Goal: Task Accomplishment & Management: Manage account settings

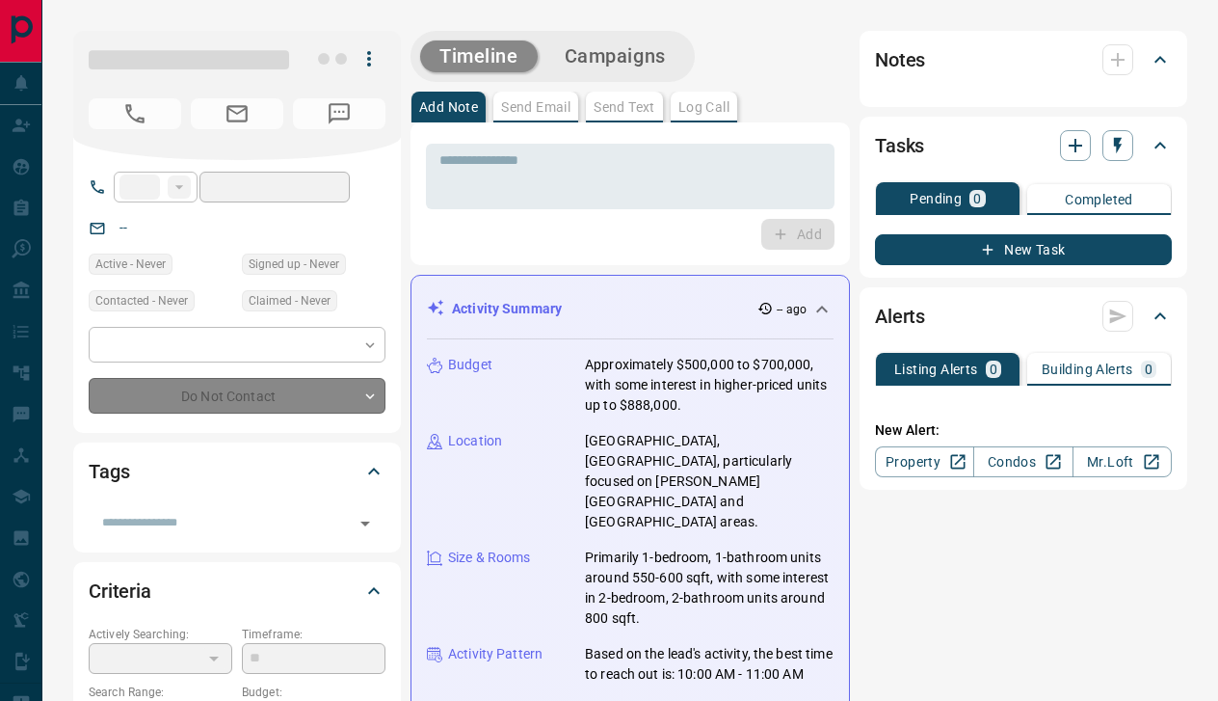
type input "***"
type input "**********"
type input "**"
type input "*"
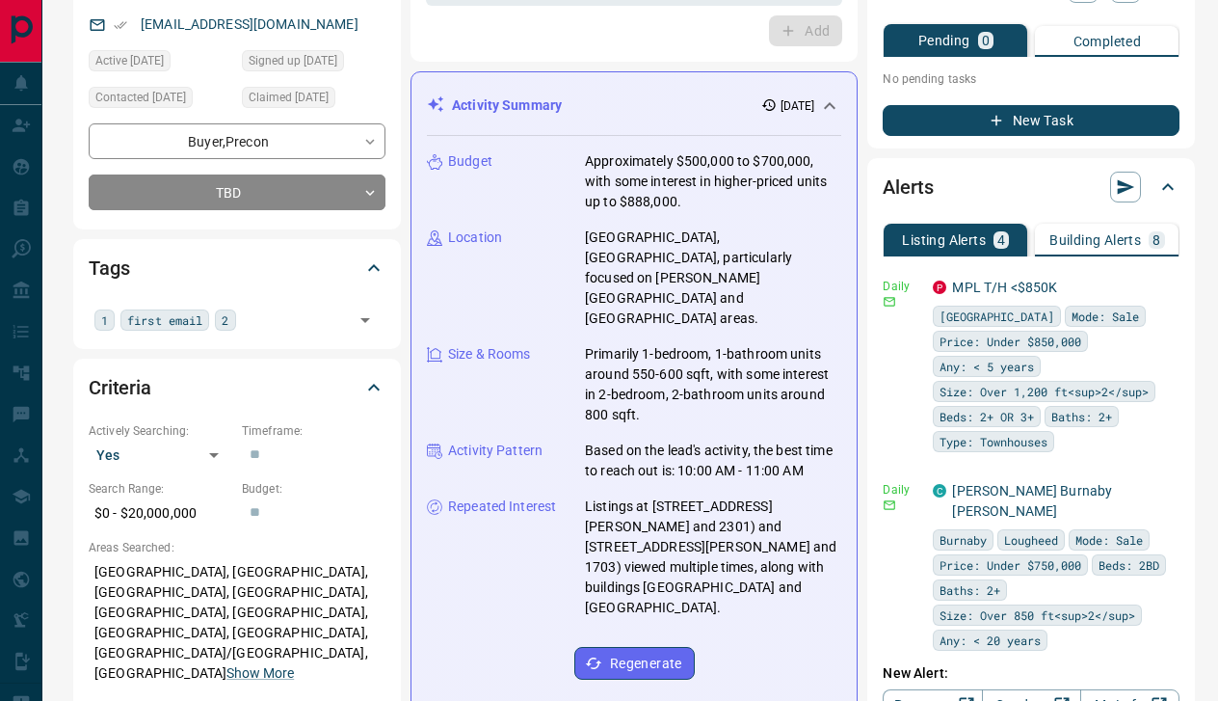
scroll to position [206, 0]
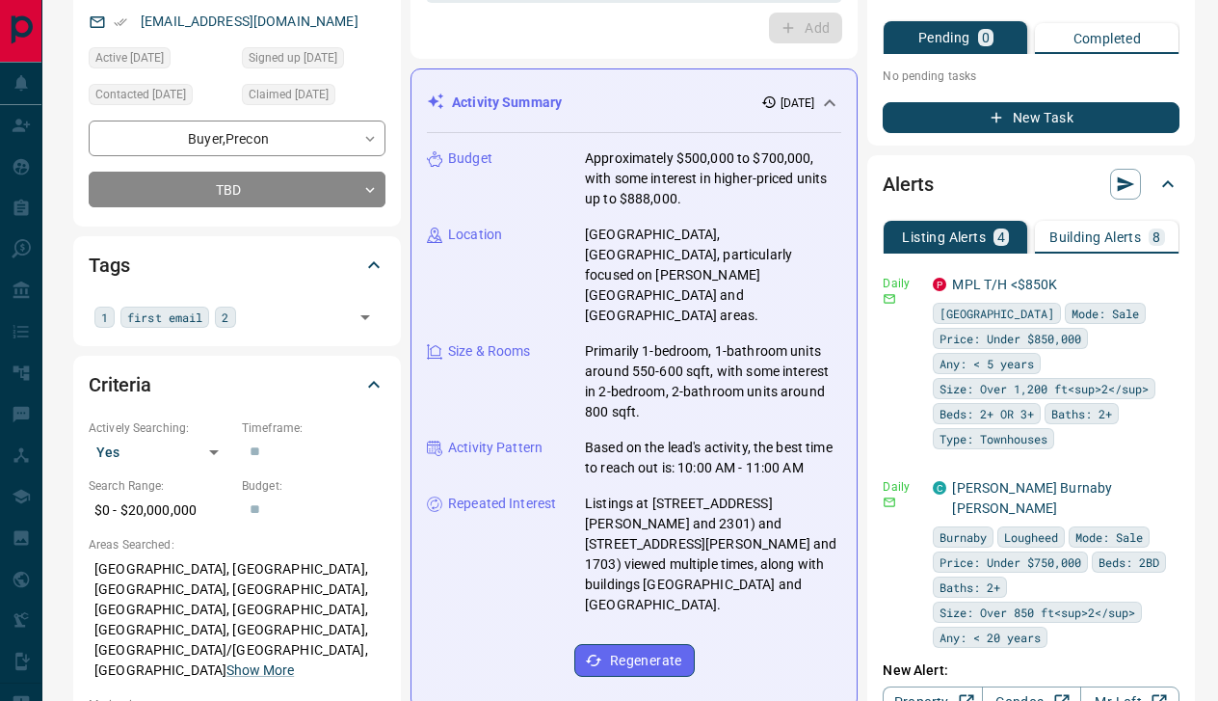
click at [1122, 242] on p "Building Alerts" at bounding box center [1096, 236] width 92 height 13
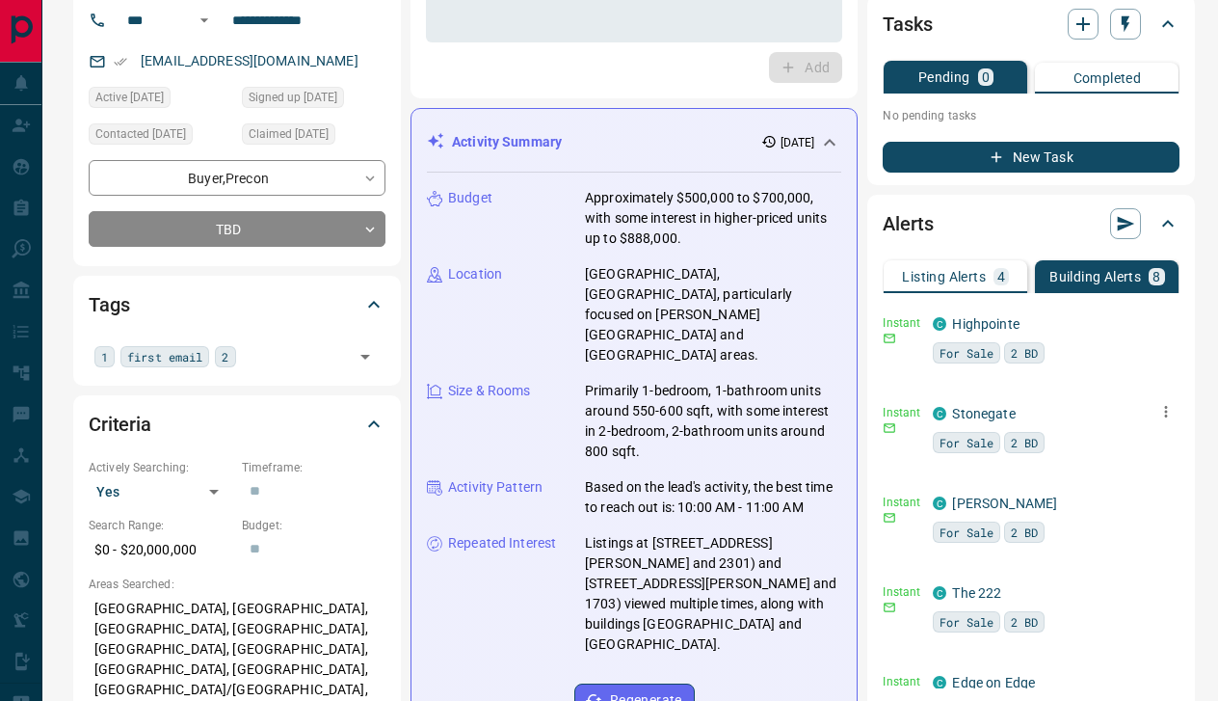
scroll to position [0, 0]
click at [1153, 313] on button "button" at bounding box center [1166, 321] width 27 height 27
click at [1141, 419] on li "Delete" at bounding box center [1128, 420] width 85 height 31
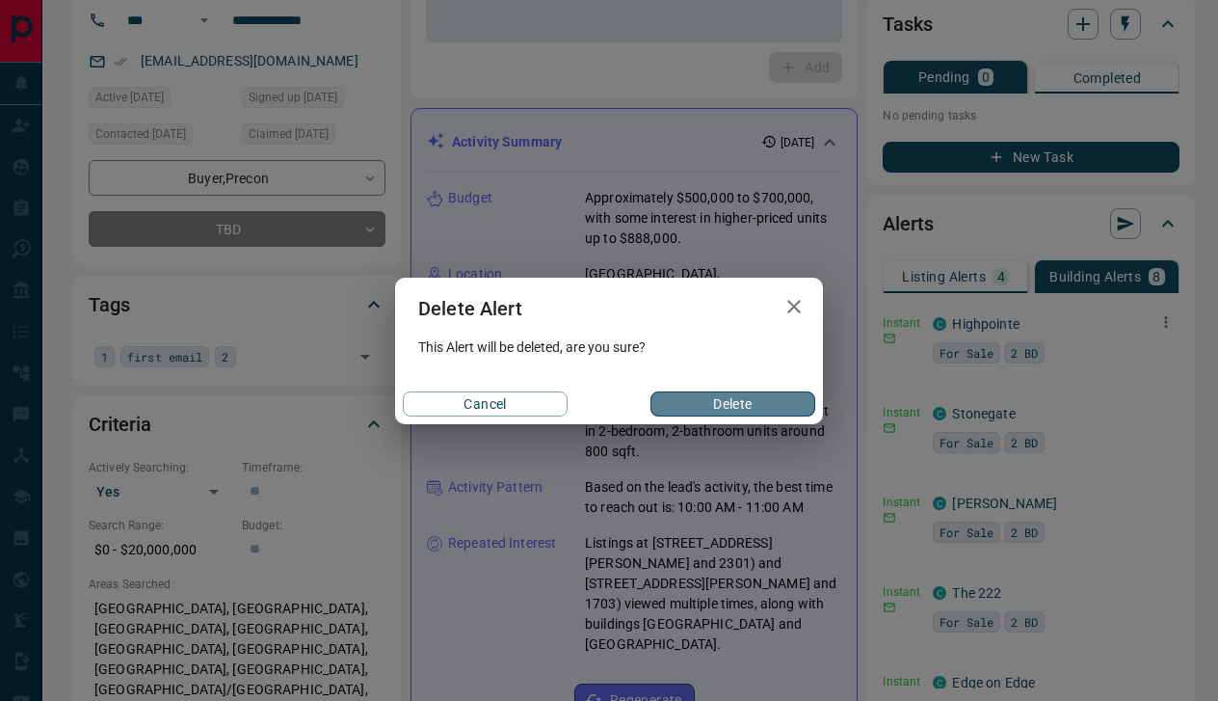
click at [759, 410] on button "Delete" at bounding box center [733, 403] width 165 height 25
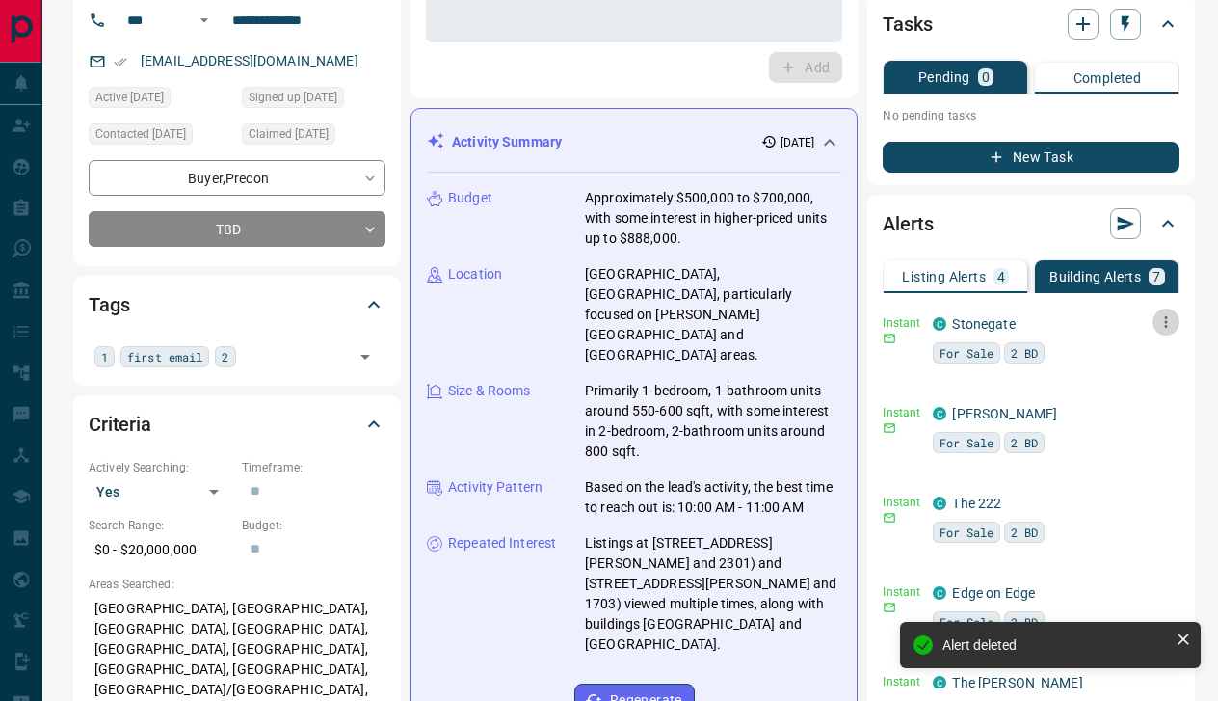
click at [1159, 324] on icon "button" at bounding box center [1165, 321] width 17 height 17
click at [1139, 422] on li "Delete" at bounding box center [1128, 420] width 85 height 31
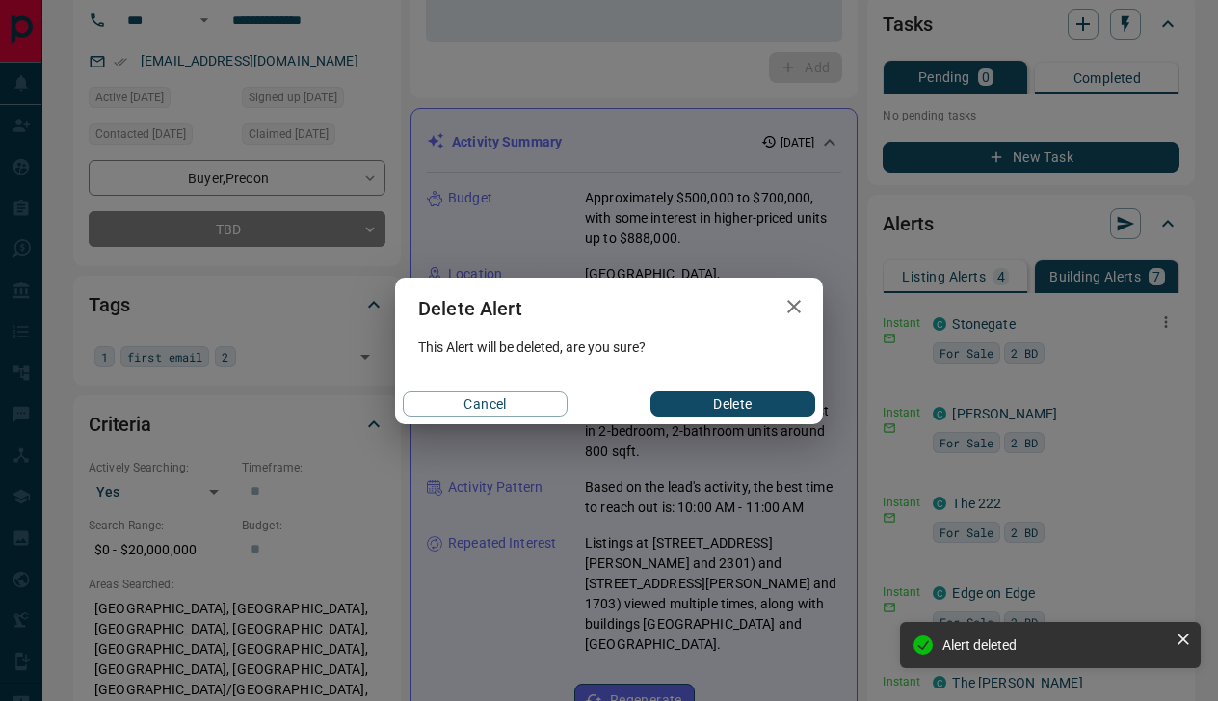
click at [783, 398] on button "Delete" at bounding box center [733, 403] width 165 height 25
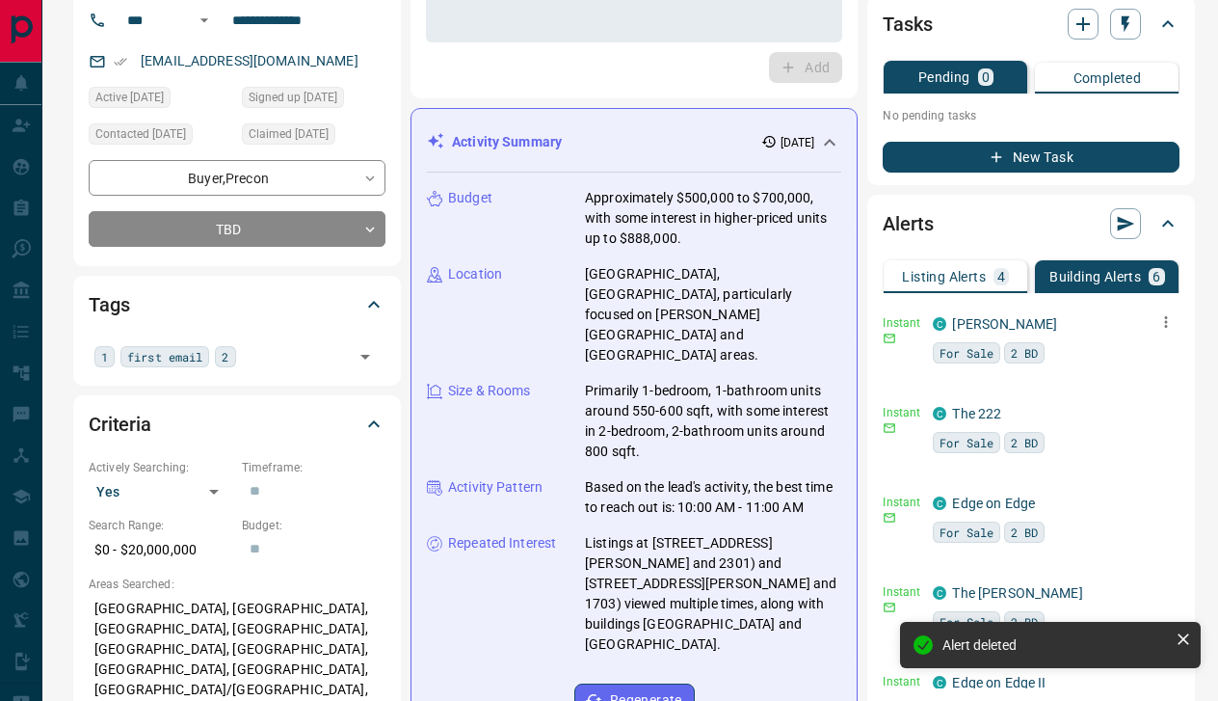
click at [1165, 326] on icon "button" at bounding box center [1166, 322] width 3 height 12
click at [1137, 421] on li "Delete" at bounding box center [1128, 420] width 85 height 31
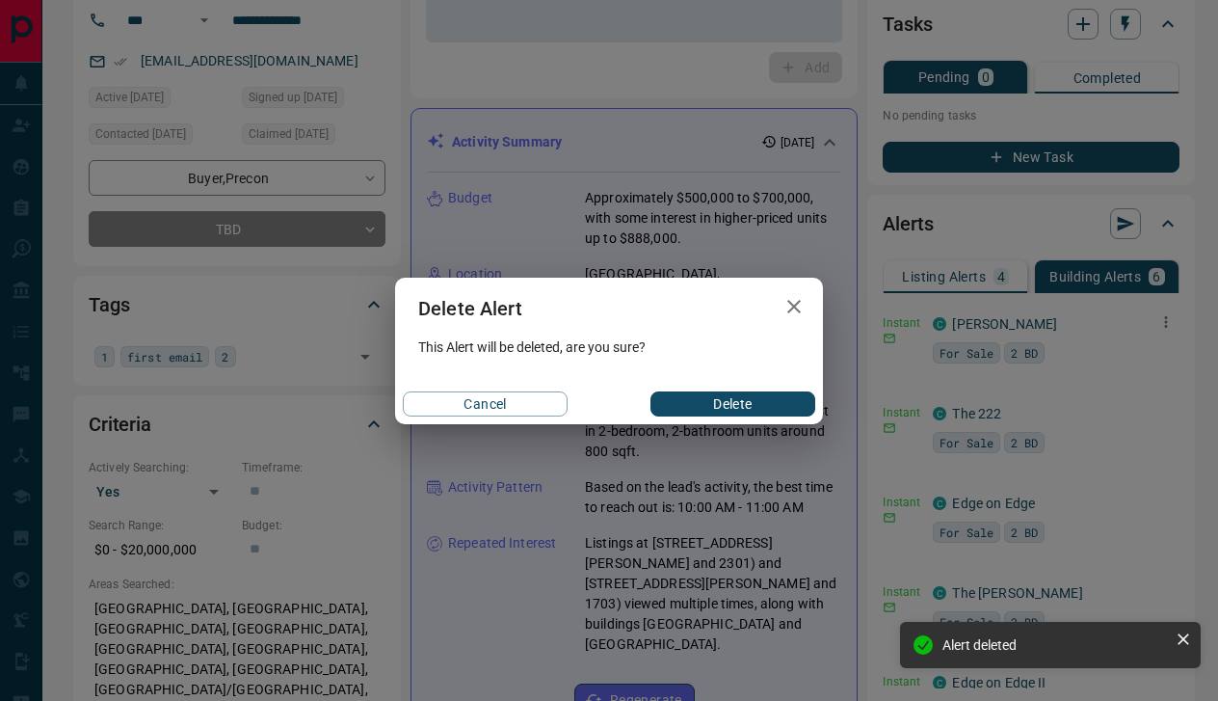
click at [781, 402] on button "Delete" at bounding box center [733, 403] width 165 height 25
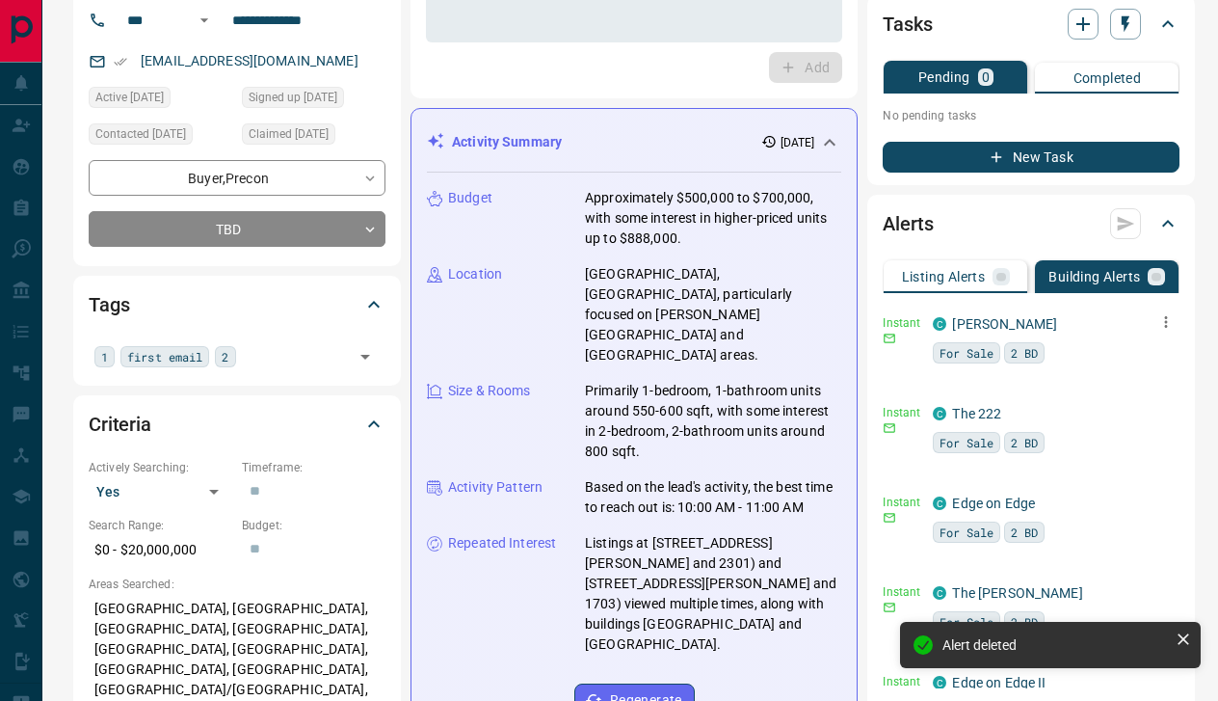
click at [1158, 320] on icon "button" at bounding box center [1165, 321] width 17 height 17
click at [1161, 320] on icon "button" at bounding box center [1165, 321] width 17 height 17
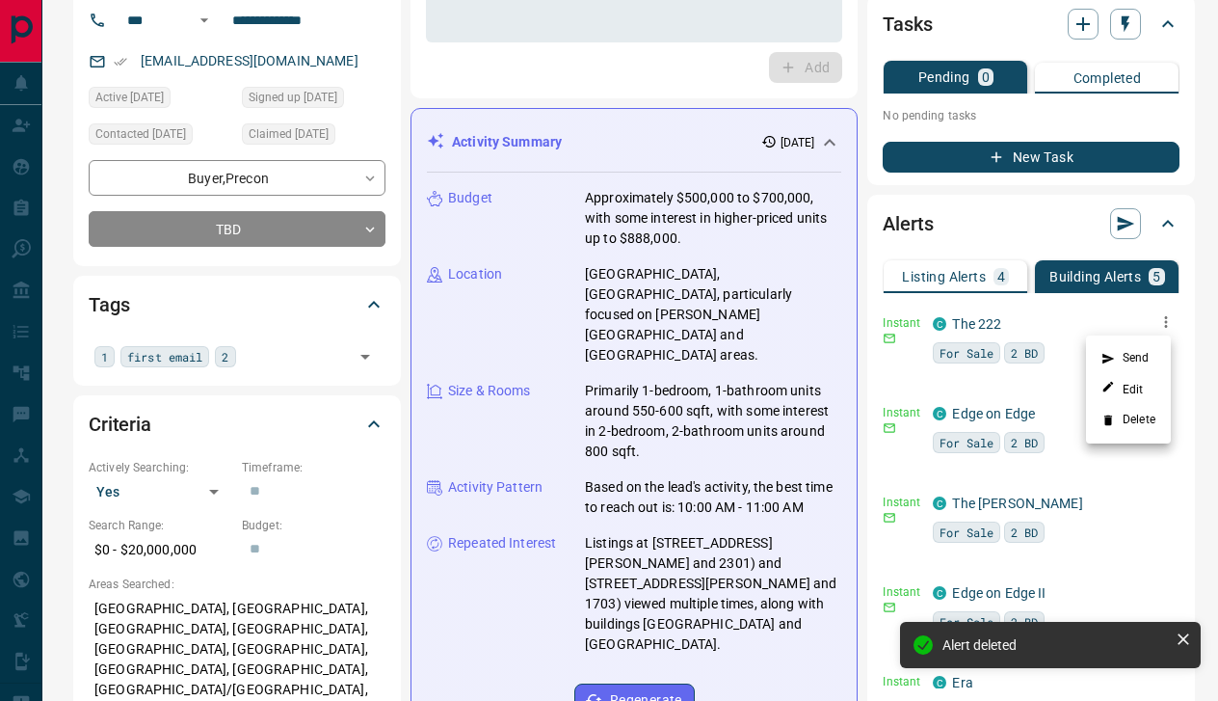
click at [1131, 420] on li "Delete" at bounding box center [1128, 420] width 85 height 31
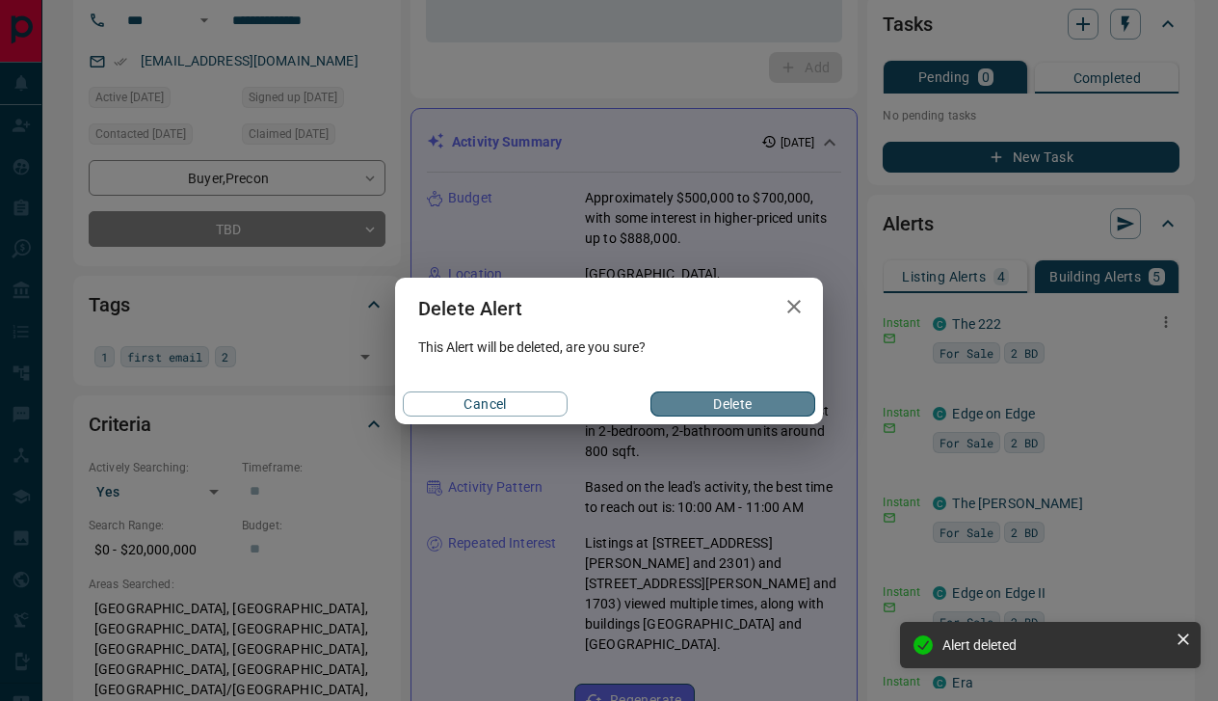
click at [755, 405] on button "Delete" at bounding box center [733, 403] width 165 height 25
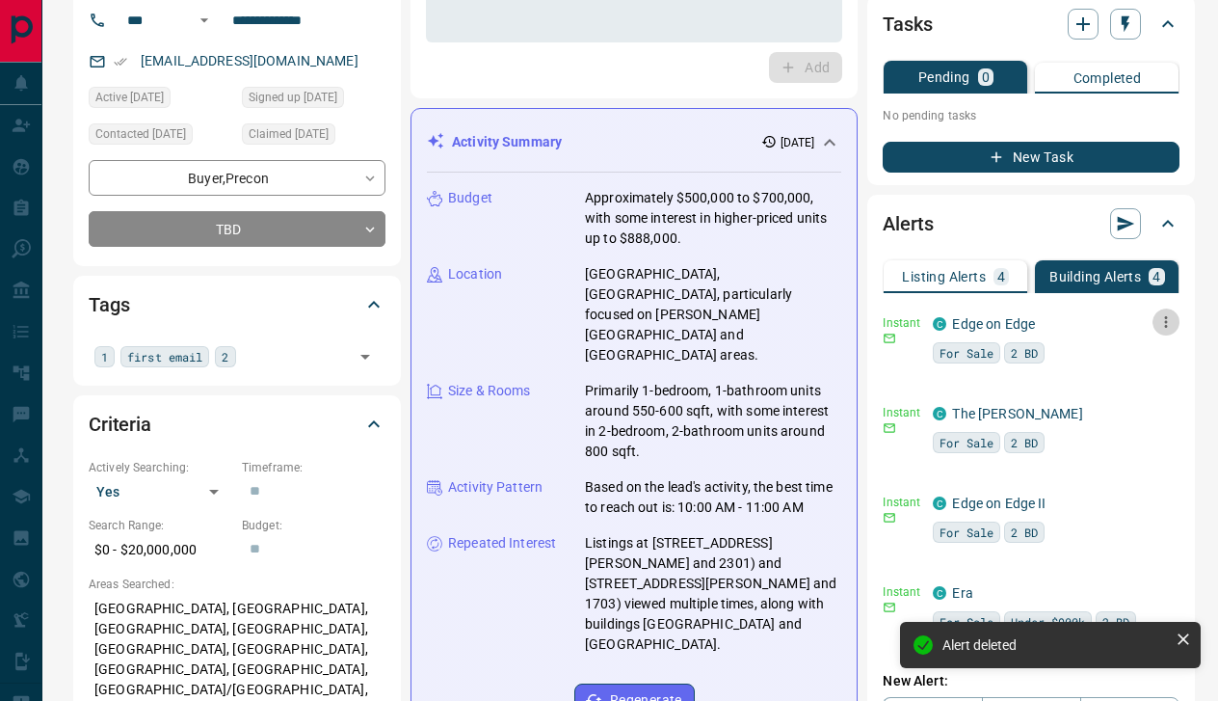
click at [1159, 319] on icon "button" at bounding box center [1165, 321] width 17 height 17
click at [1141, 419] on li "Delete" at bounding box center [1128, 420] width 85 height 31
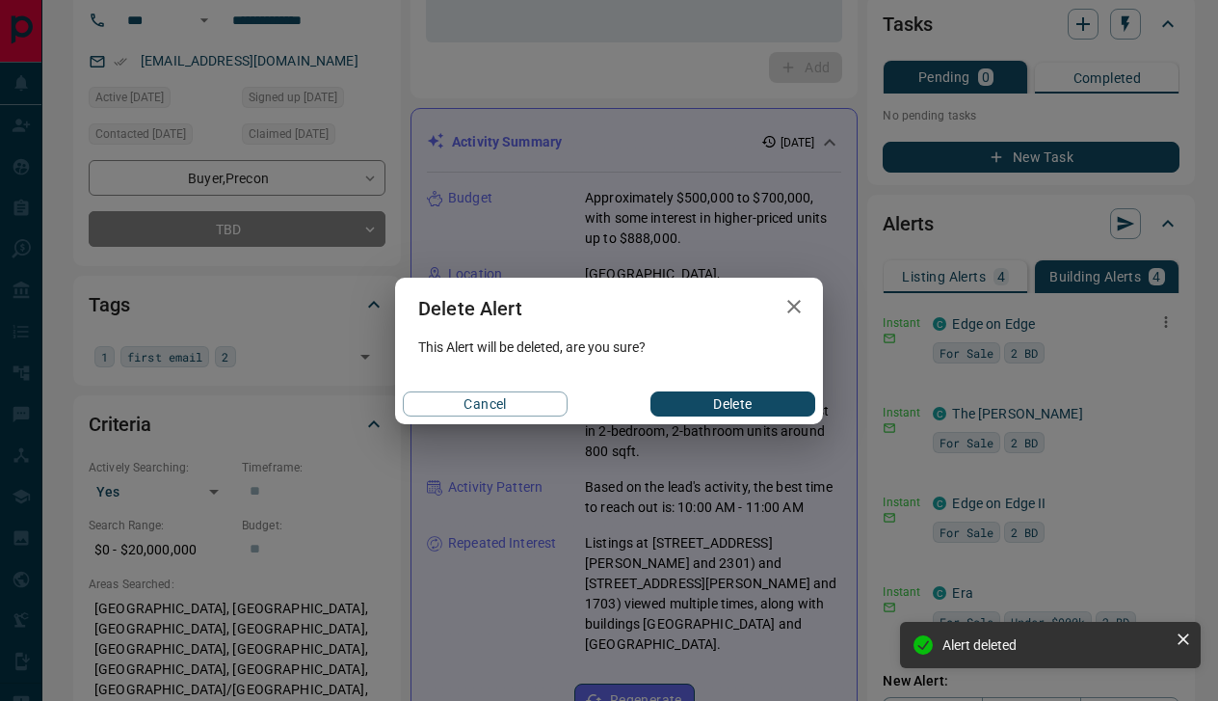
click at [780, 394] on button "Delete" at bounding box center [733, 403] width 165 height 25
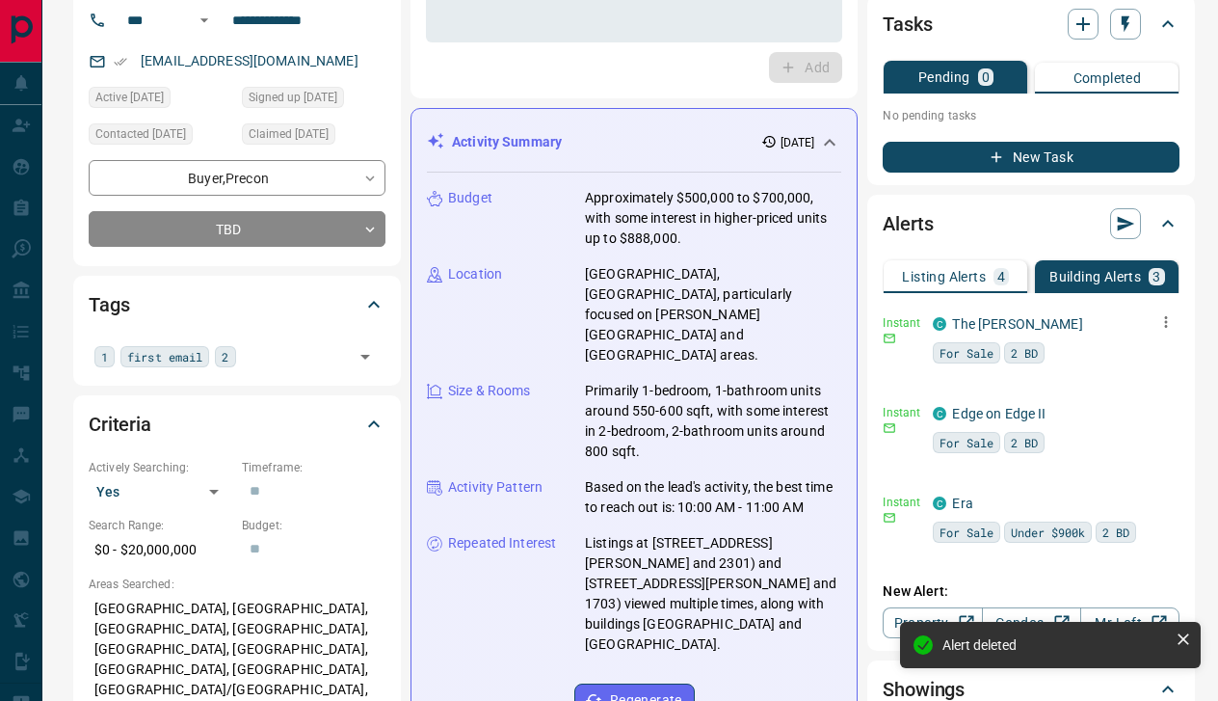
click at [1160, 328] on icon "button" at bounding box center [1165, 321] width 17 height 17
click at [1139, 423] on li "Delete" at bounding box center [1128, 420] width 85 height 31
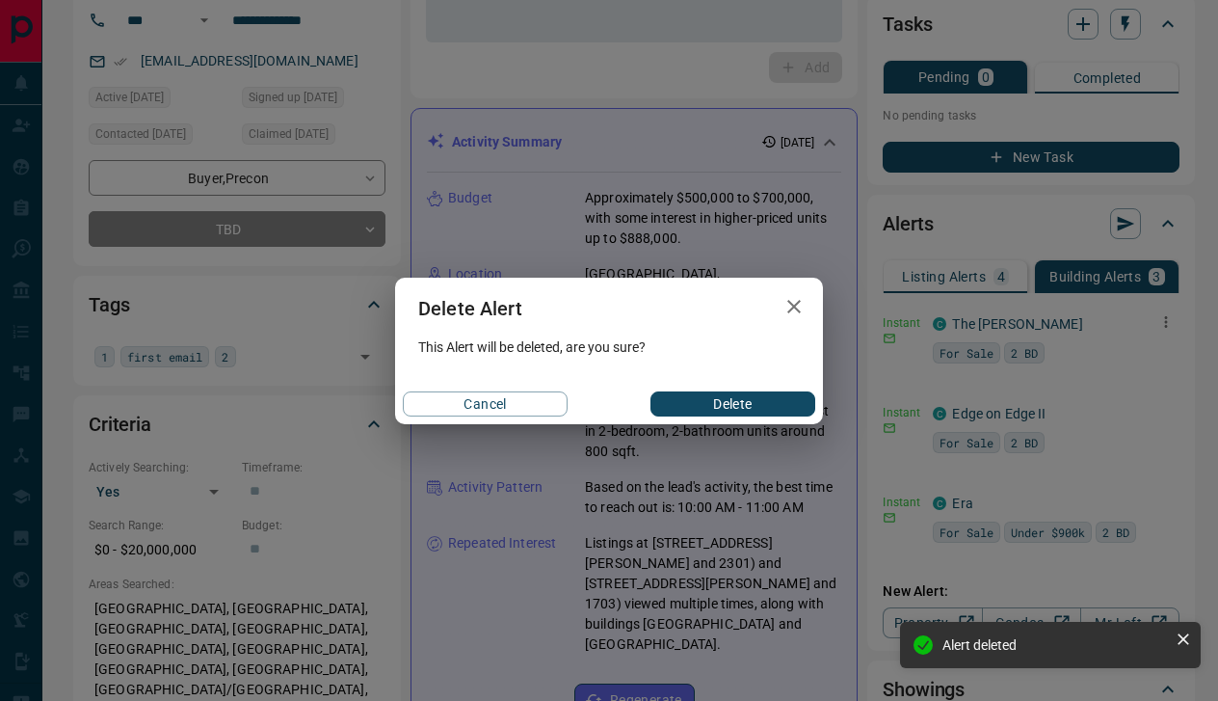
click at [731, 406] on button "Delete" at bounding box center [733, 403] width 165 height 25
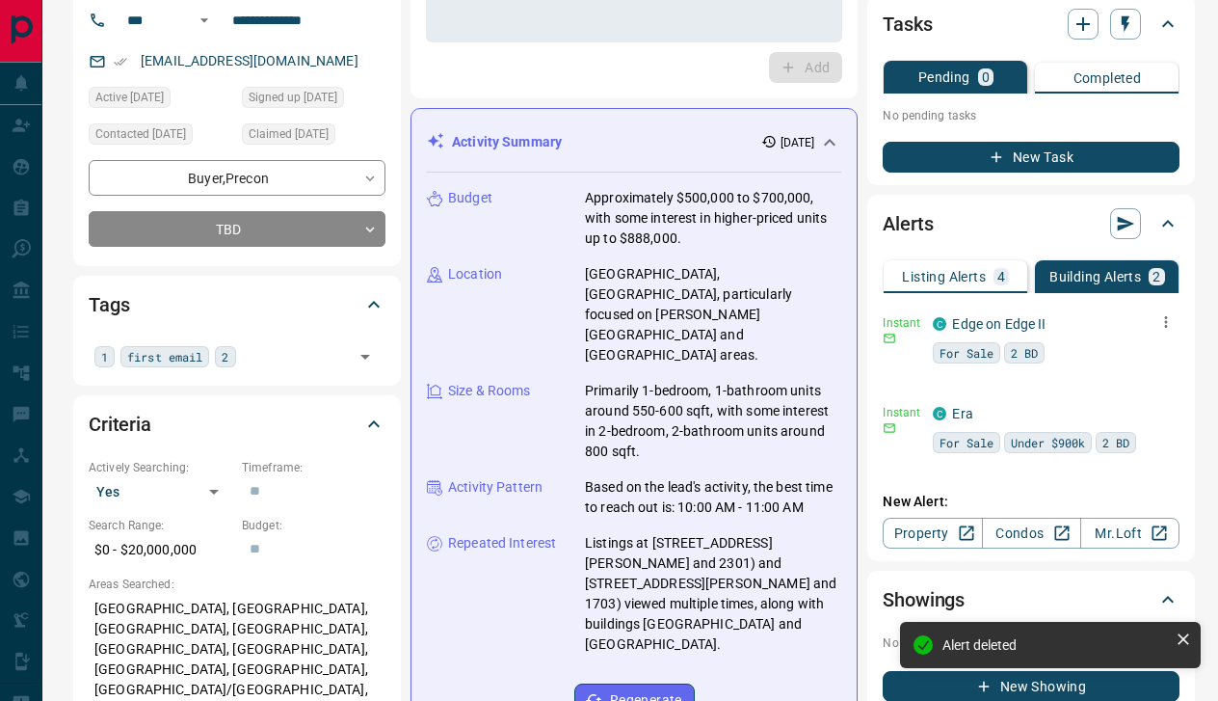
click at [1160, 325] on icon "button" at bounding box center [1165, 321] width 17 height 17
click at [1125, 421] on li "Delete" at bounding box center [1128, 420] width 85 height 31
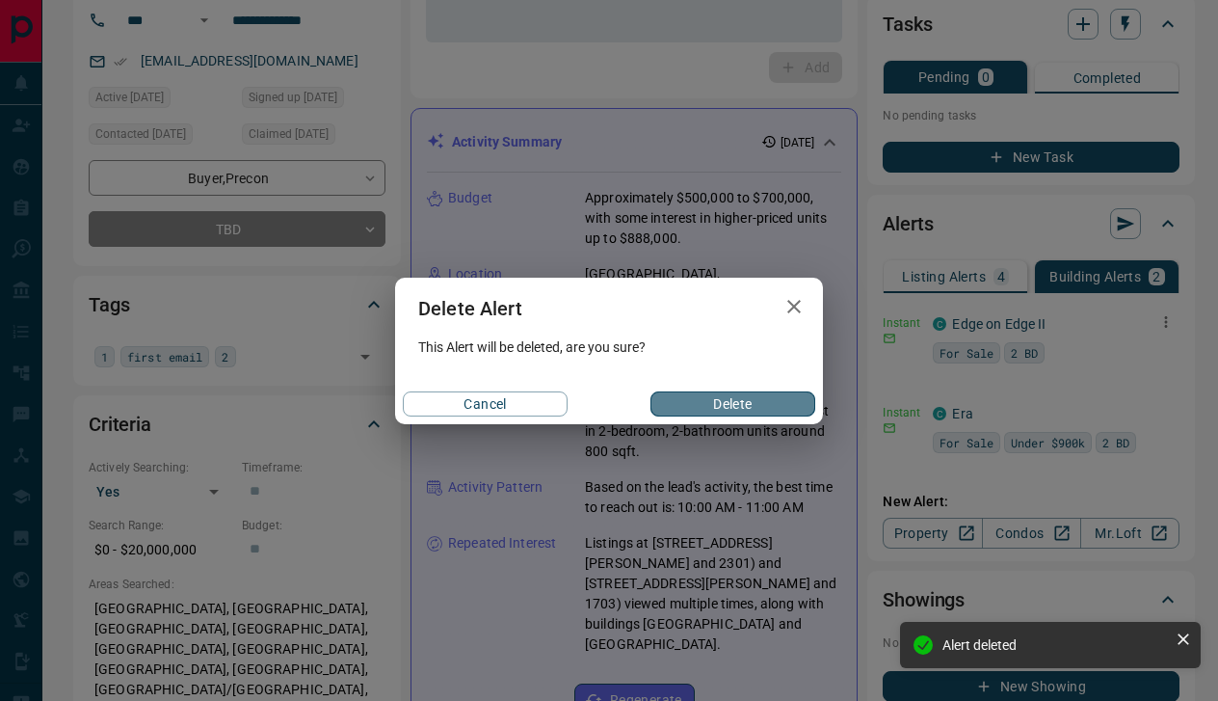
click at [711, 403] on button "Delete" at bounding box center [733, 403] width 165 height 25
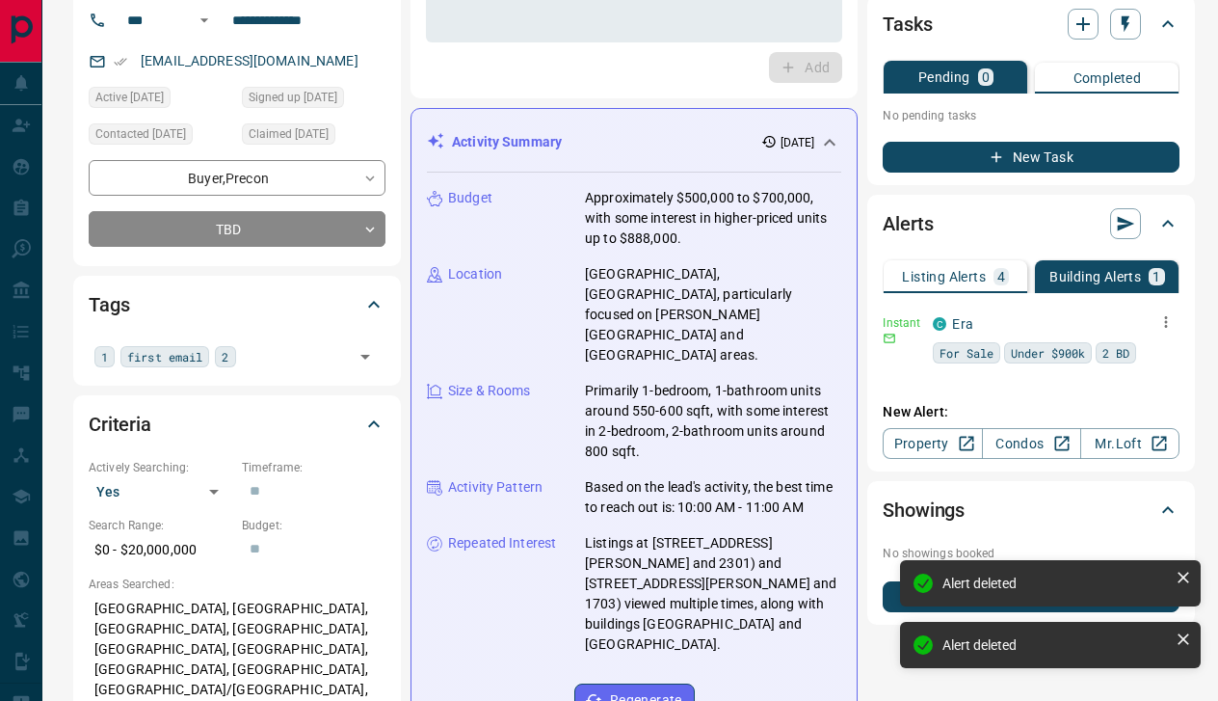
click at [1162, 319] on icon "button" at bounding box center [1165, 321] width 17 height 17
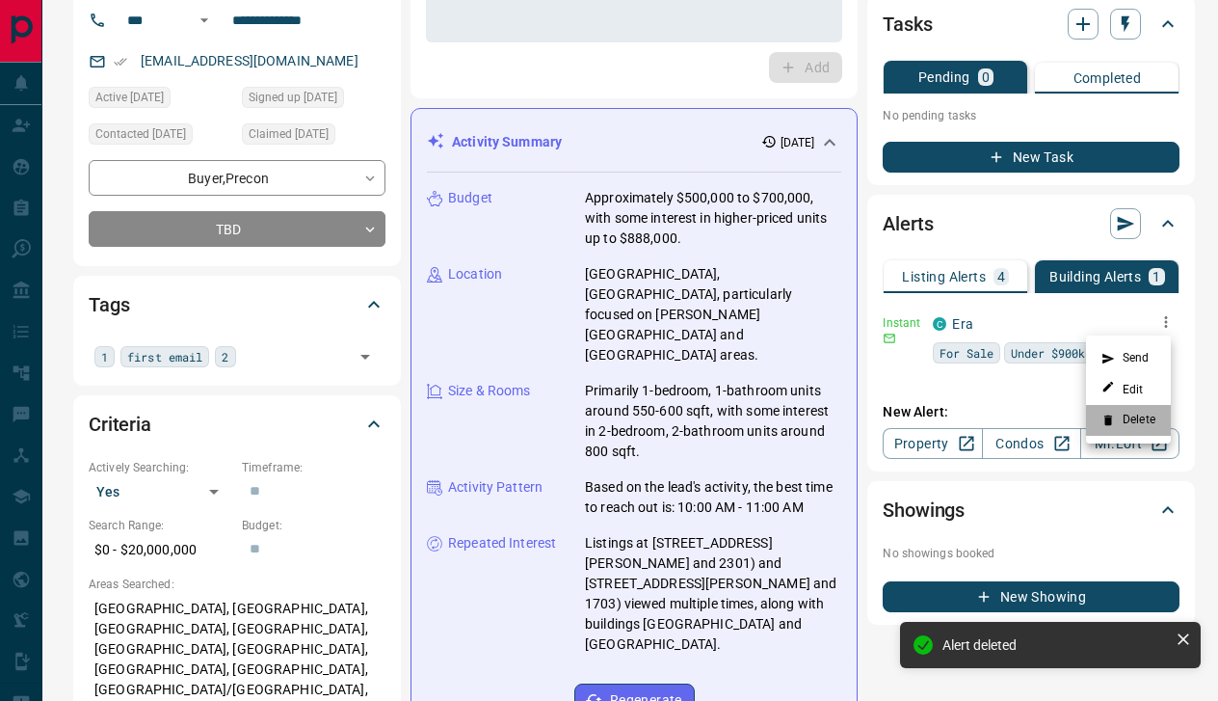
click at [1133, 422] on li "Delete" at bounding box center [1128, 420] width 85 height 31
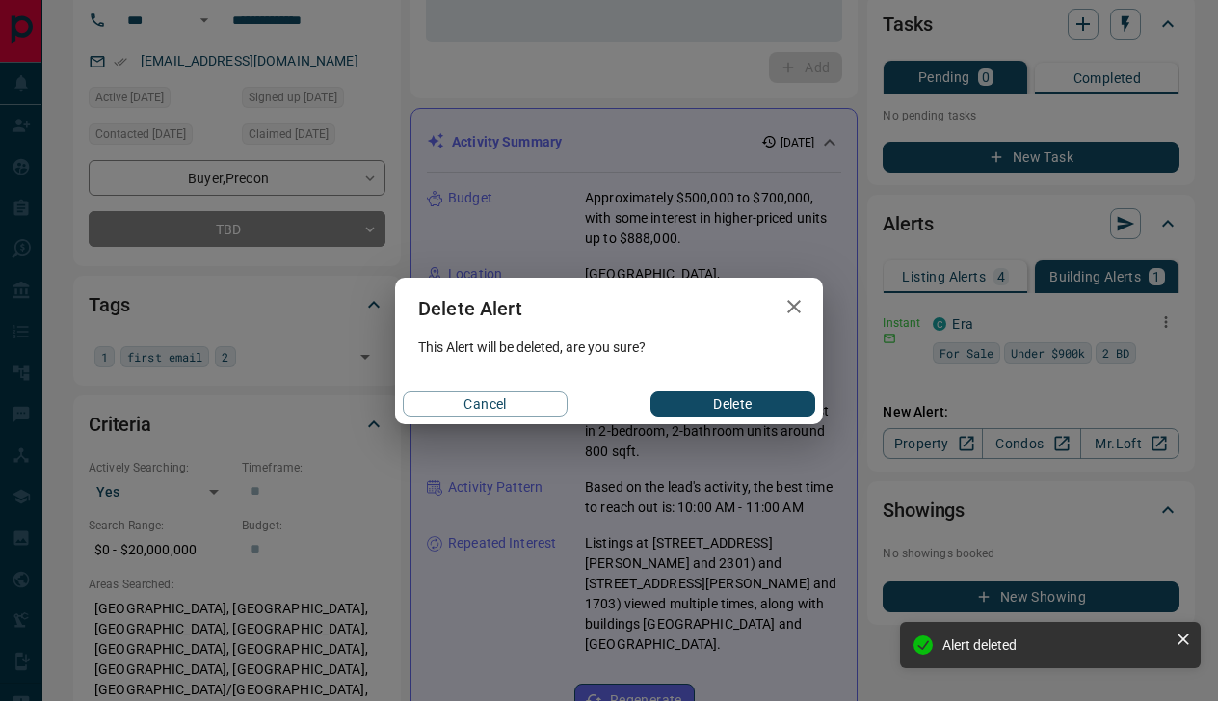
click at [746, 403] on button "Delete" at bounding box center [733, 403] width 165 height 25
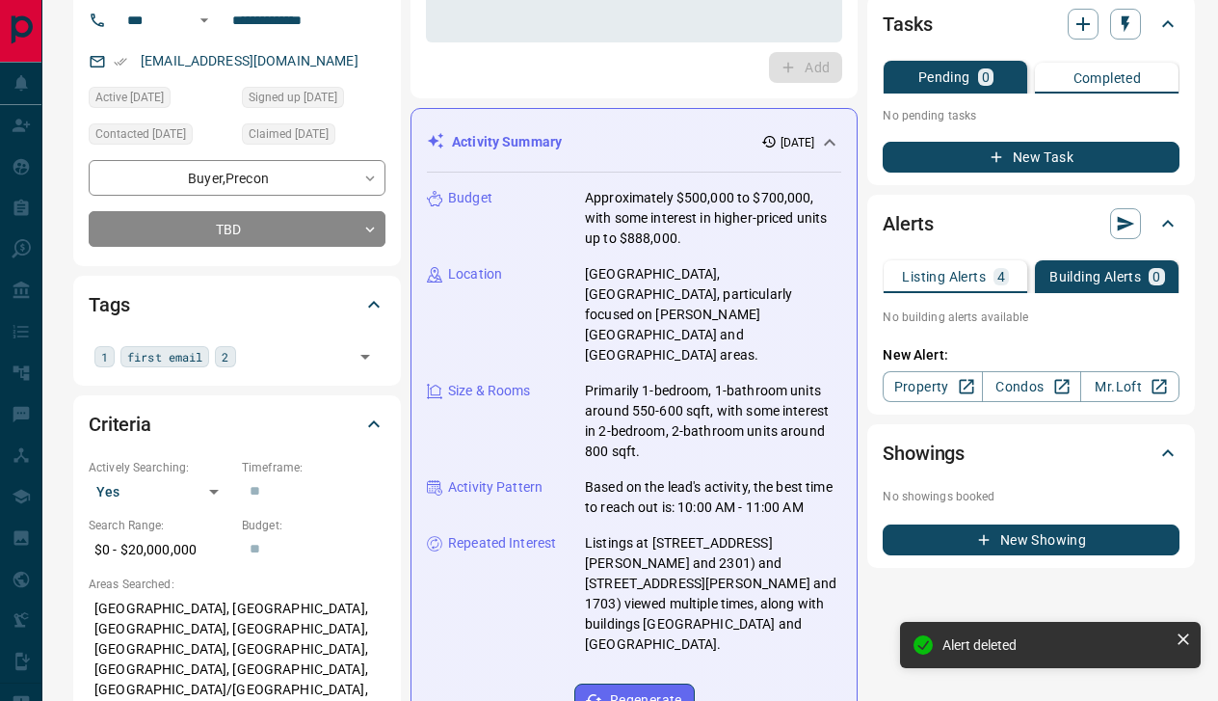
click at [982, 277] on div "Listing Alerts 4" at bounding box center [955, 276] width 107 height 17
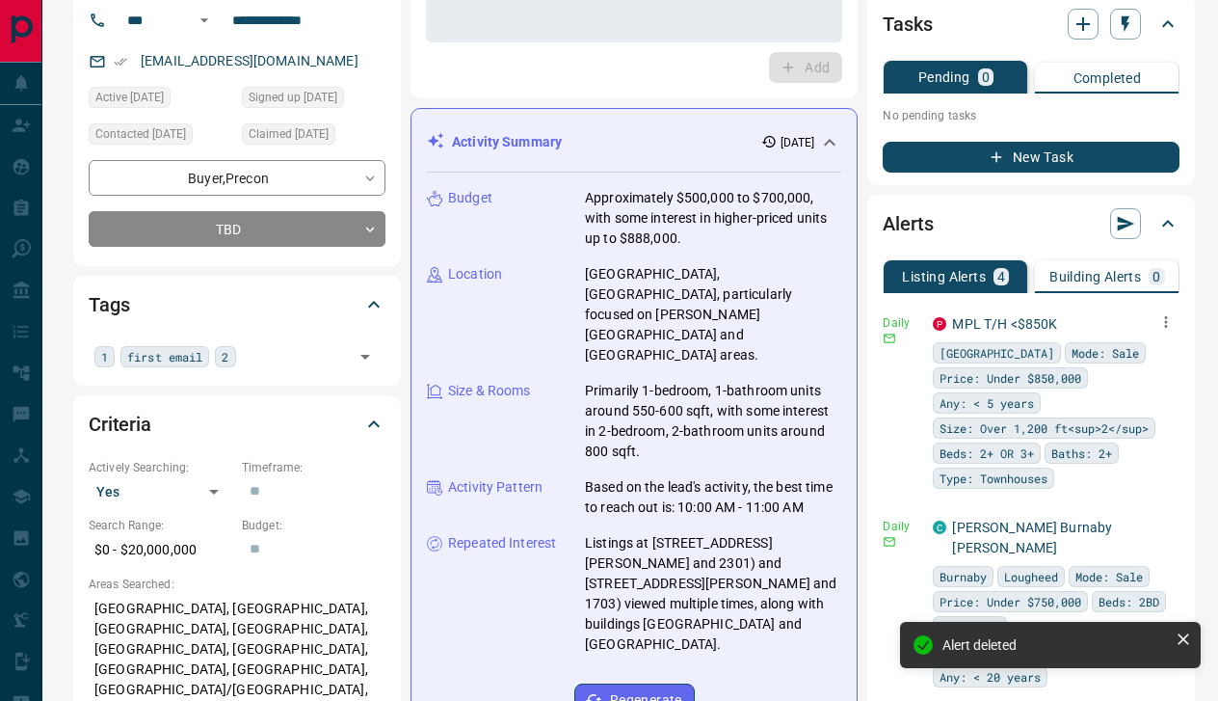
click at [1161, 321] on icon "button" at bounding box center [1165, 321] width 17 height 17
click at [1138, 423] on li "Delete" at bounding box center [1128, 420] width 85 height 31
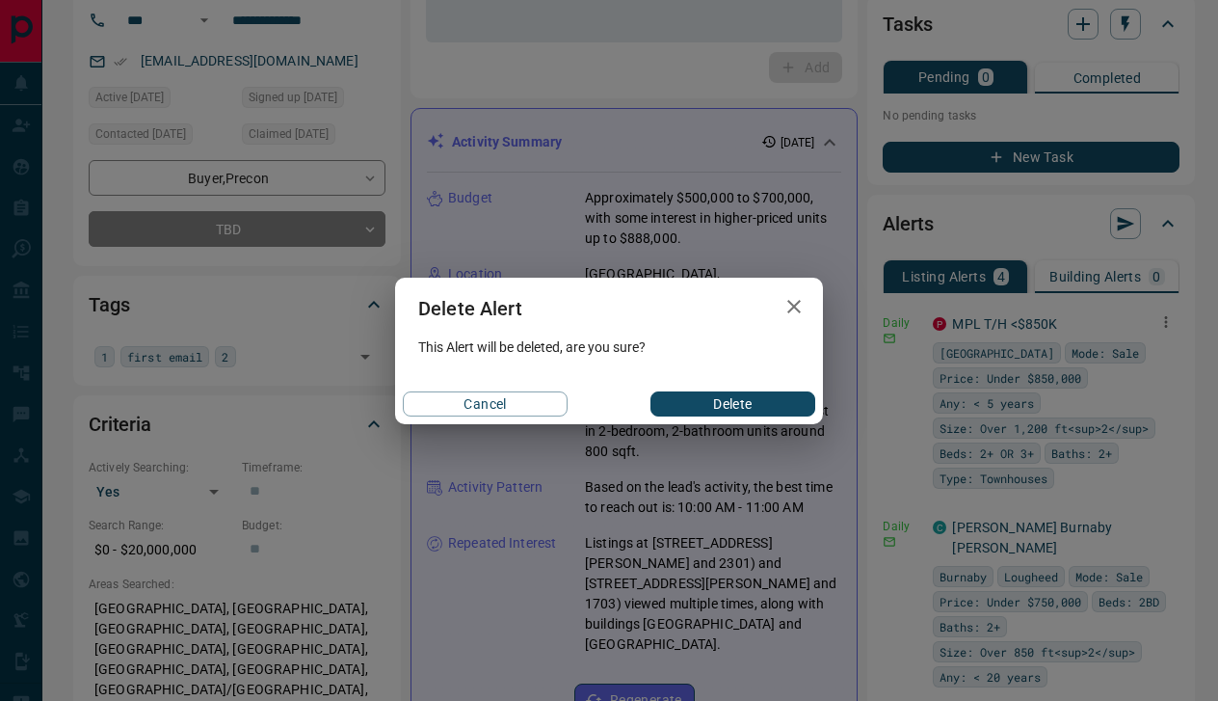
click at [777, 400] on button "Delete" at bounding box center [733, 403] width 165 height 25
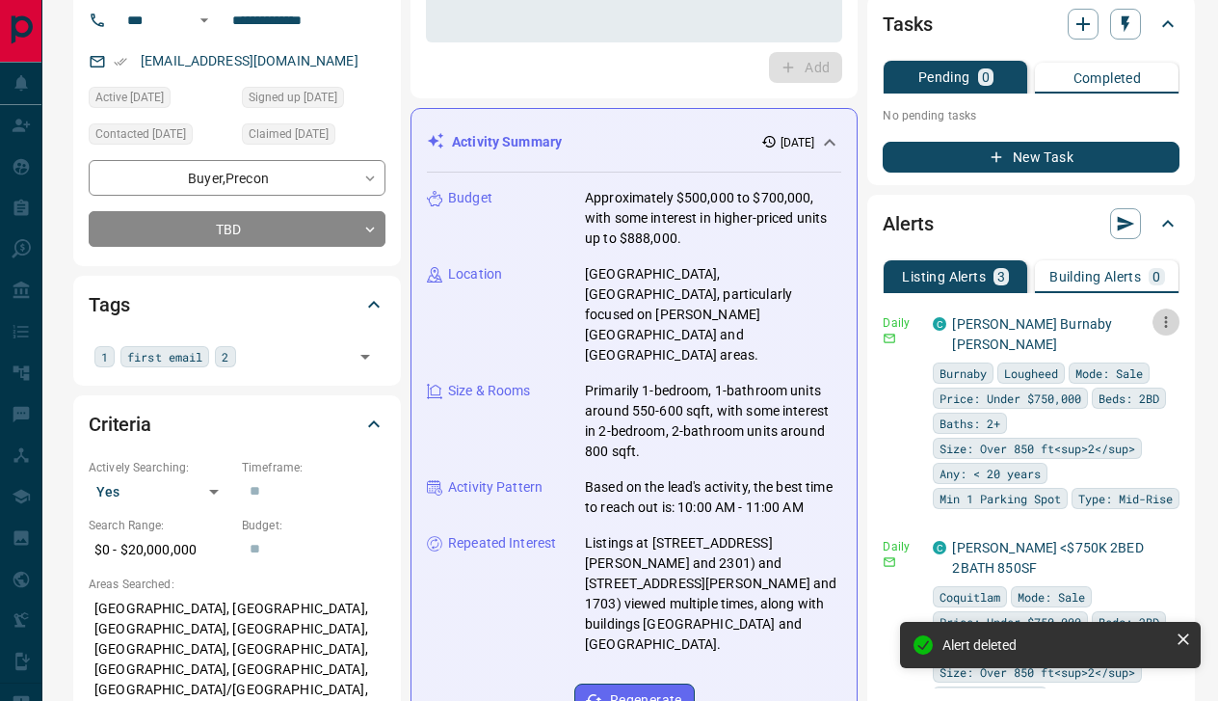
click at [1161, 325] on icon "button" at bounding box center [1165, 321] width 17 height 17
click at [1148, 423] on li "Delete" at bounding box center [1128, 420] width 85 height 31
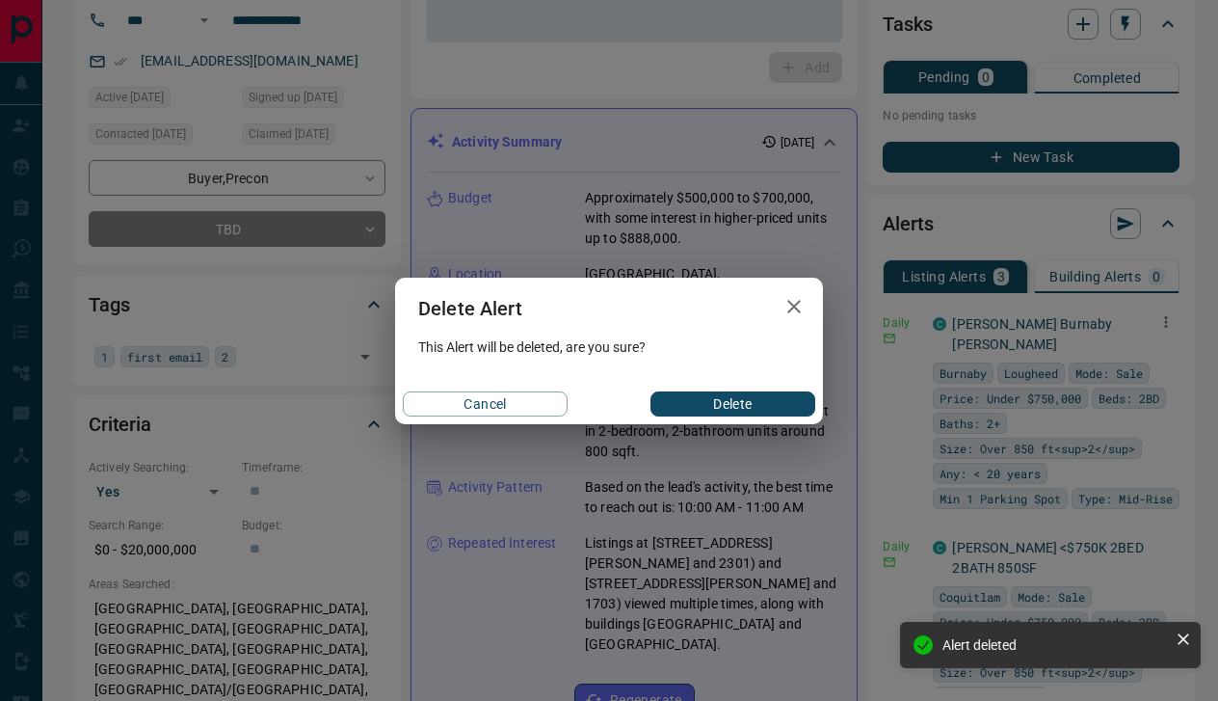
click at [754, 408] on button "Delete" at bounding box center [733, 403] width 165 height 25
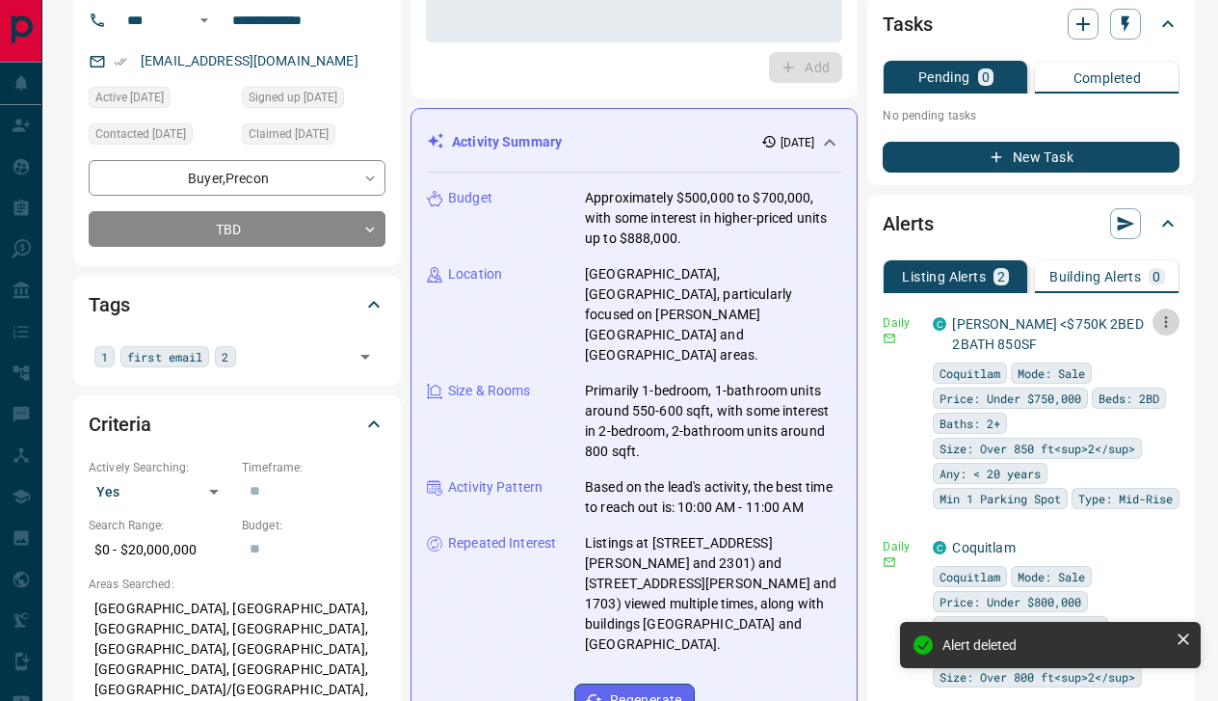
click at [1165, 327] on icon "button" at bounding box center [1166, 322] width 3 height 12
click at [1146, 421] on li "Delete" at bounding box center [1128, 420] width 85 height 31
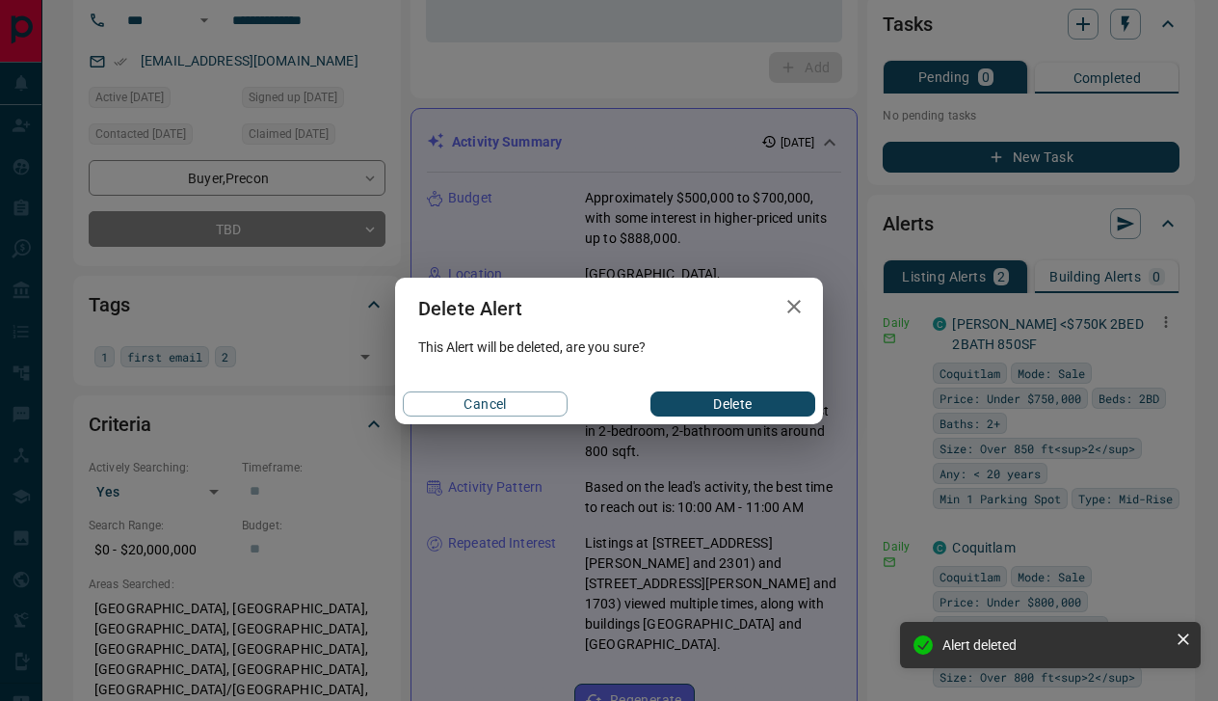
click at [734, 401] on button "Delete" at bounding box center [733, 403] width 165 height 25
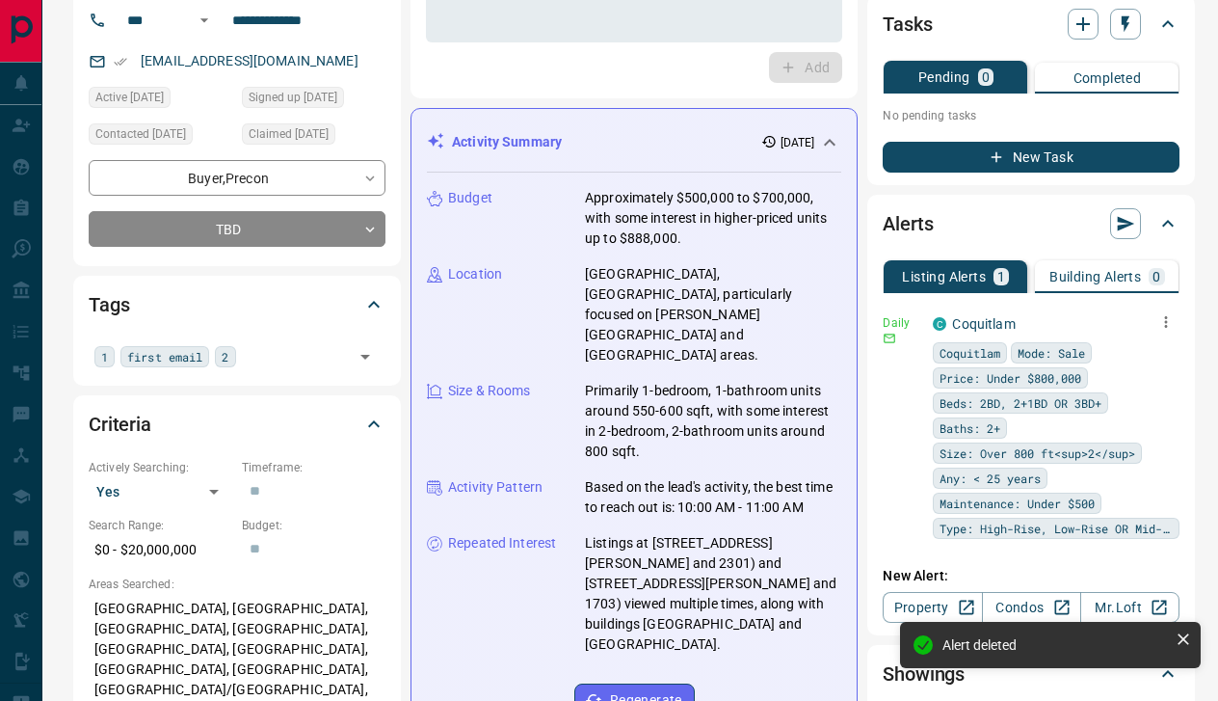
click at [1165, 325] on icon "button" at bounding box center [1166, 322] width 3 height 12
click at [1144, 420] on li "Delete" at bounding box center [1128, 420] width 85 height 31
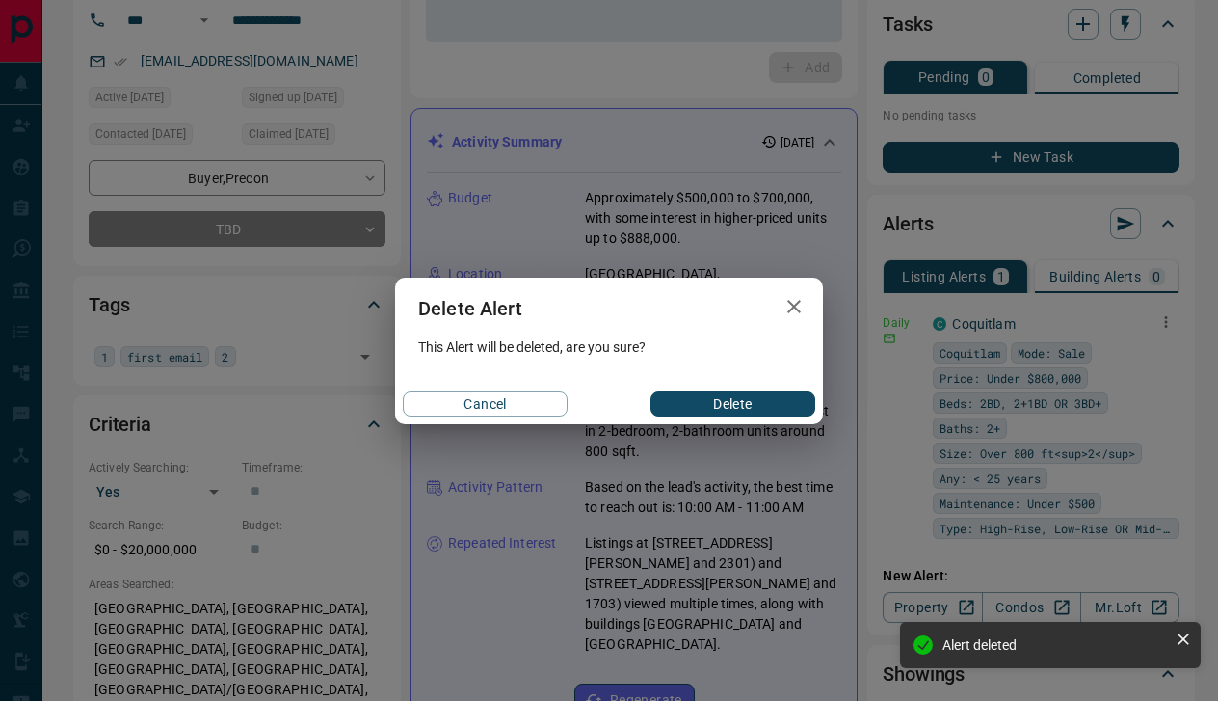
click at [754, 400] on button "Delete" at bounding box center [733, 403] width 165 height 25
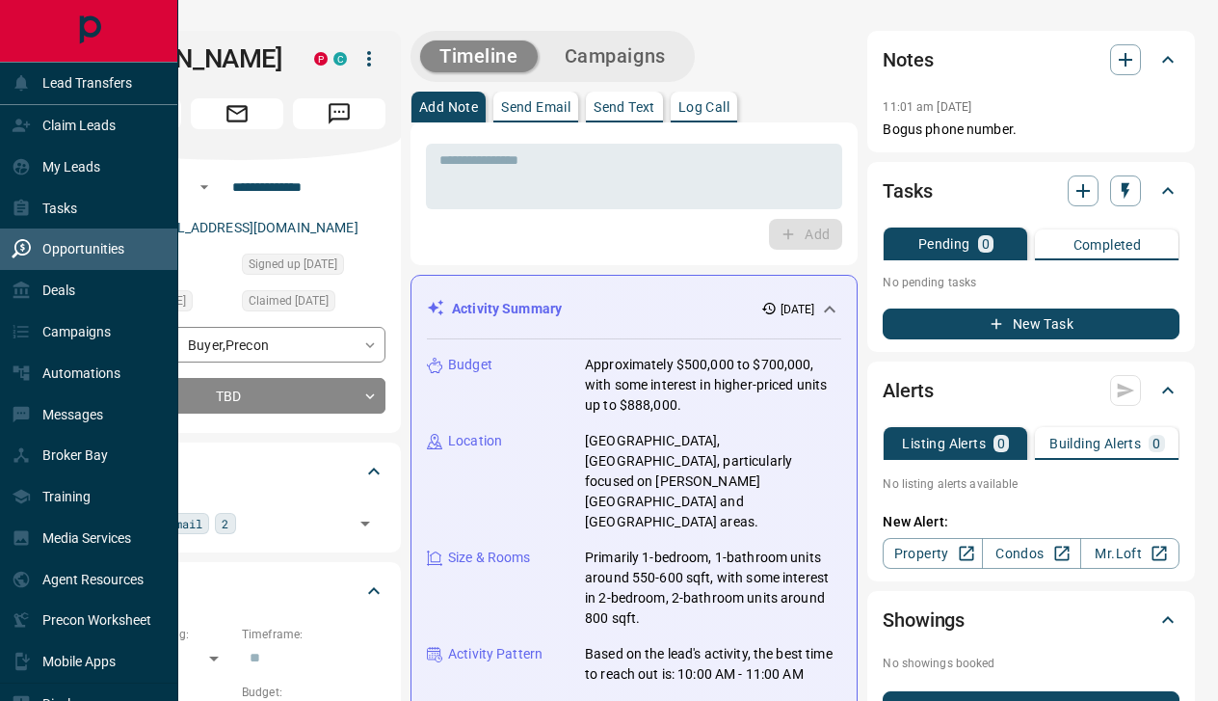
click at [71, 253] on p "Opportunities" at bounding box center [83, 248] width 82 height 15
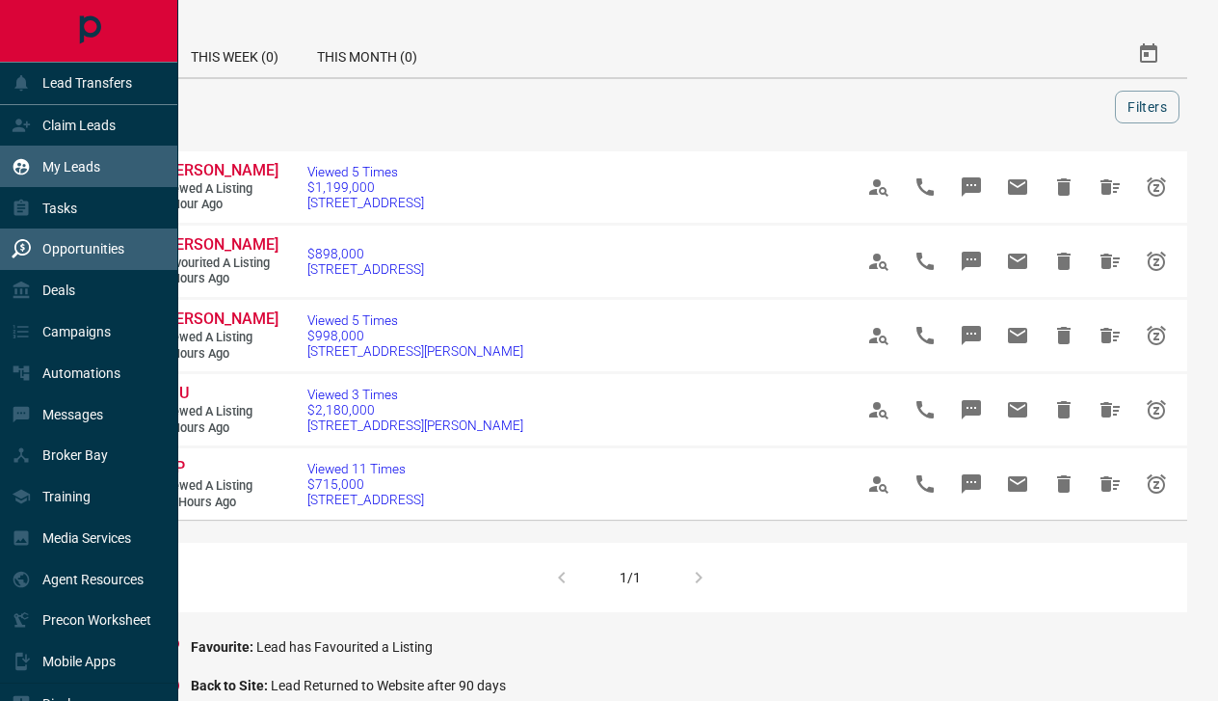
click at [62, 168] on p "My Leads" at bounding box center [71, 166] width 58 height 15
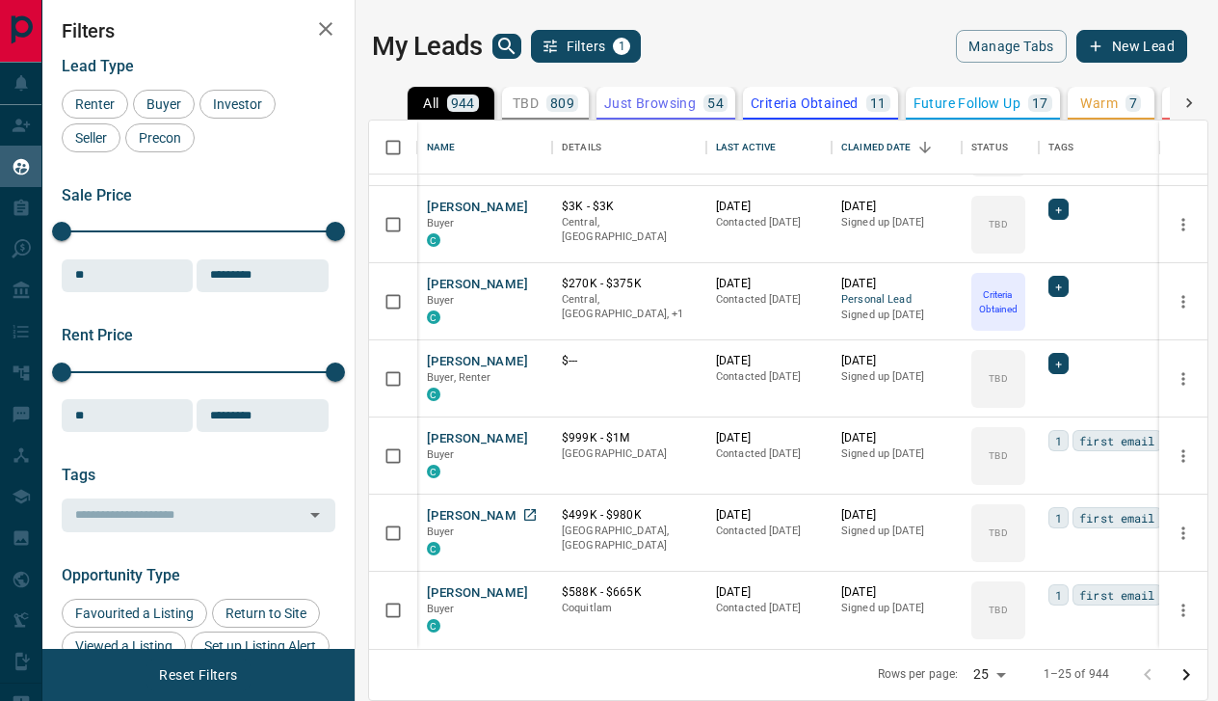
scroll to position [1, 0]
click at [479, 364] on button "[PERSON_NAME]" at bounding box center [477, 362] width 101 height 18
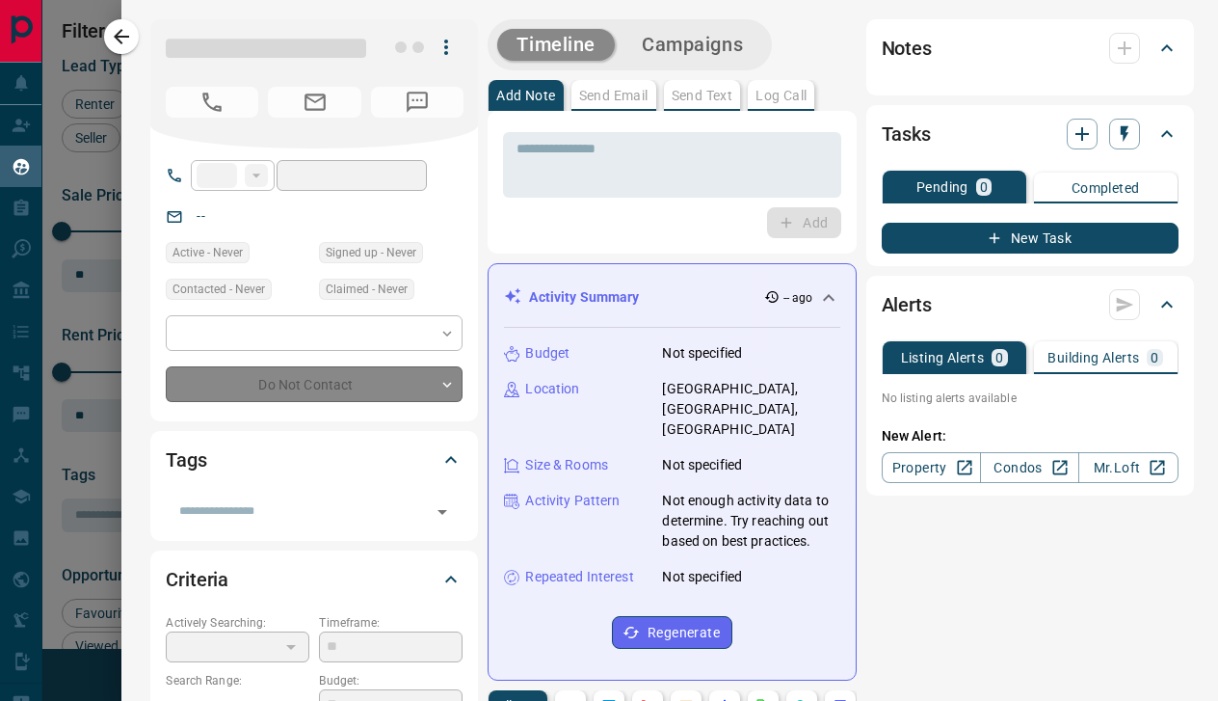
type input "**"
type input "**********"
type input "**"
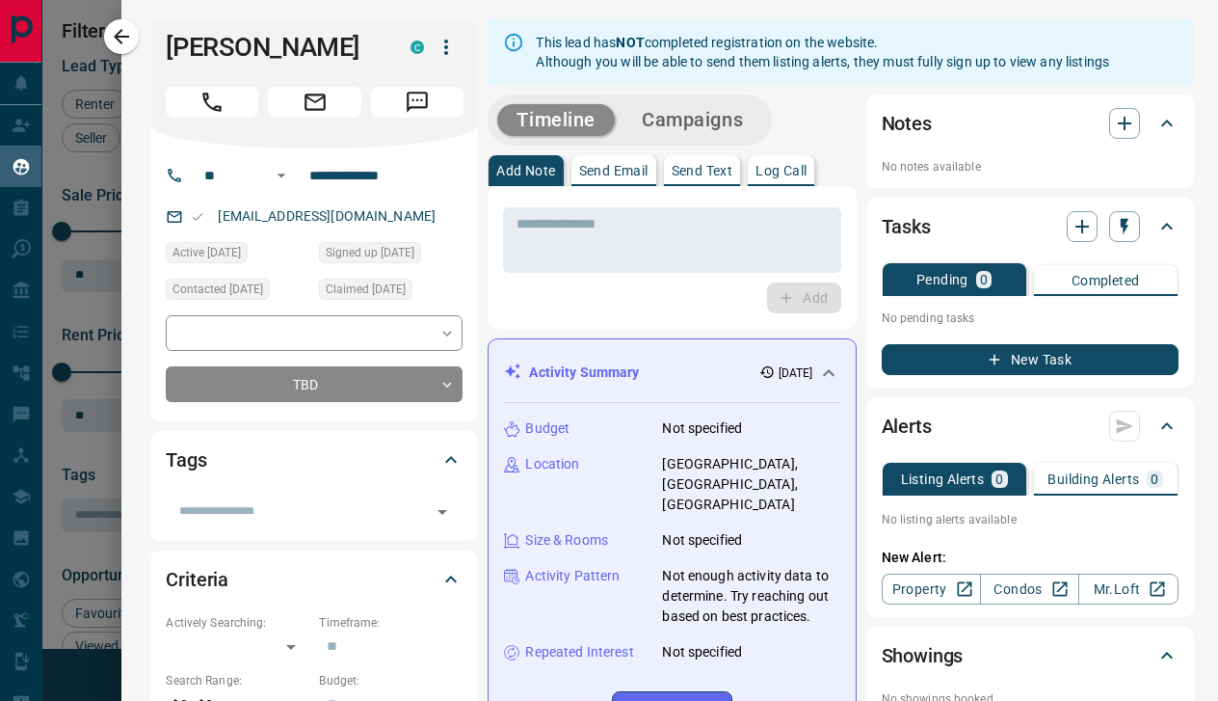
scroll to position [0, 0]
click at [385, 217] on link "[EMAIL_ADDRESS][DOMAIN_NAME]" at bounding box center [327, 215] width 218 height 15
drag, startPoint x: 391, startPoint y: 216, endPoint x: 224, endPoint y: 220, distance: 167.7
click at [222, 218] on div "[EMAIL_ADDRESS][DOMAIN_NAME]" at bounding box center [314, 216] width 297 height 32
click at [305, 495] on div "​" at bounding box center [314, 510] width 297 height 33
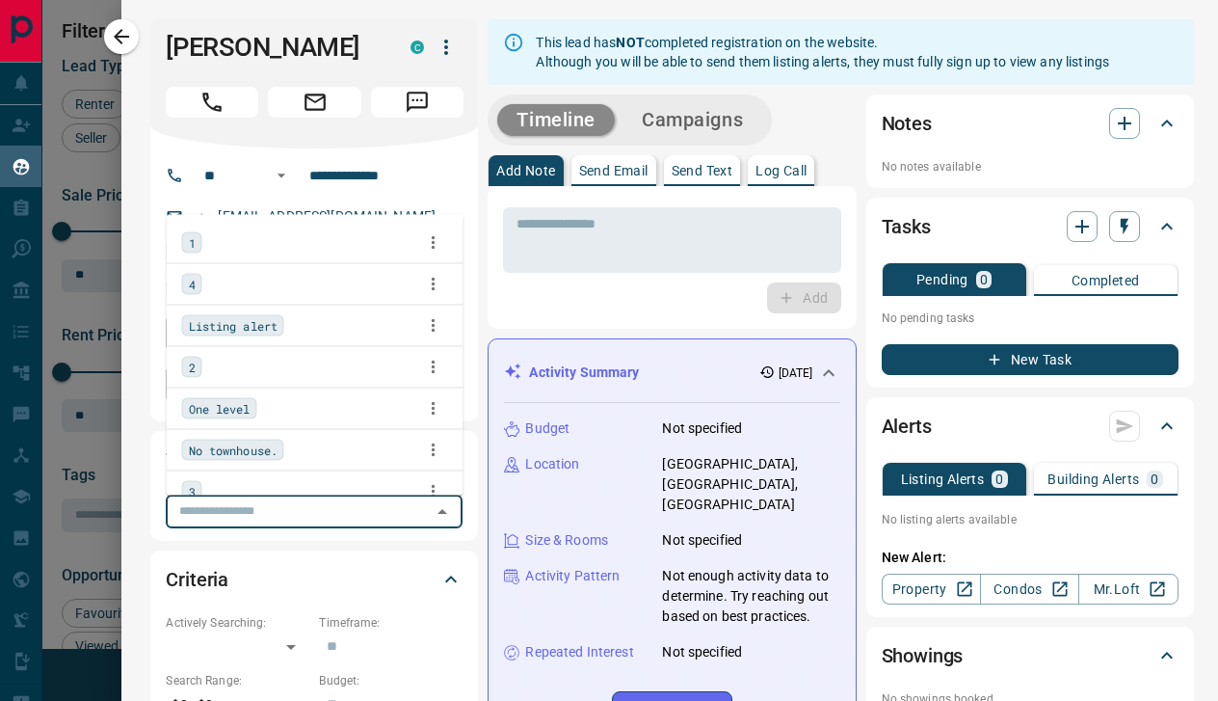
click at [191, 242] on span "1" at bounding box center [192, 242] width 7 height 19
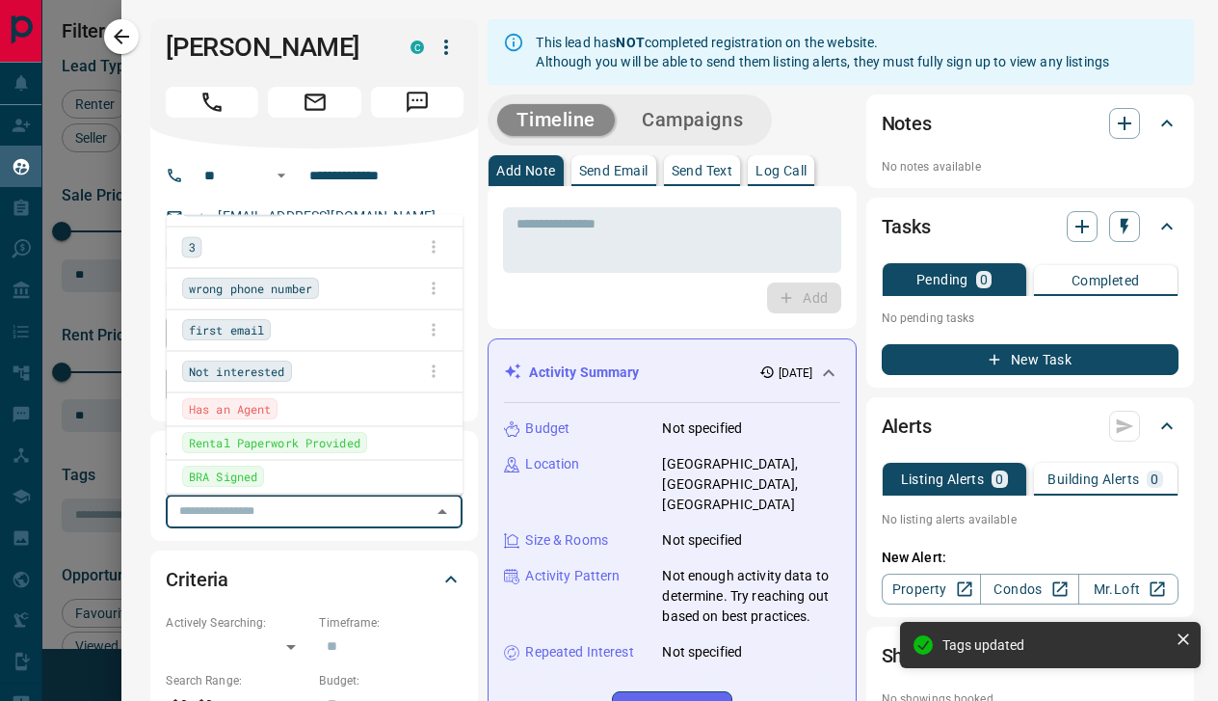
scroll to position [263, 0]
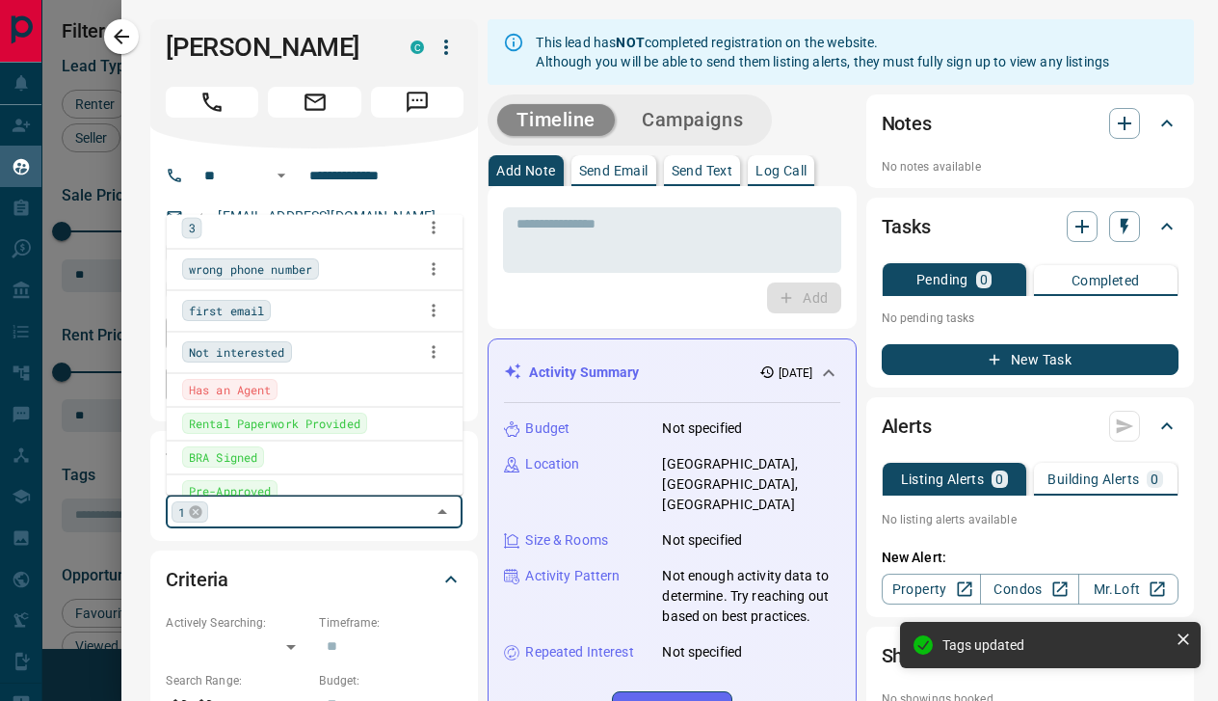
click at [261, 313] on span "first email" at bounding box center [226, 311] width 75 height 19
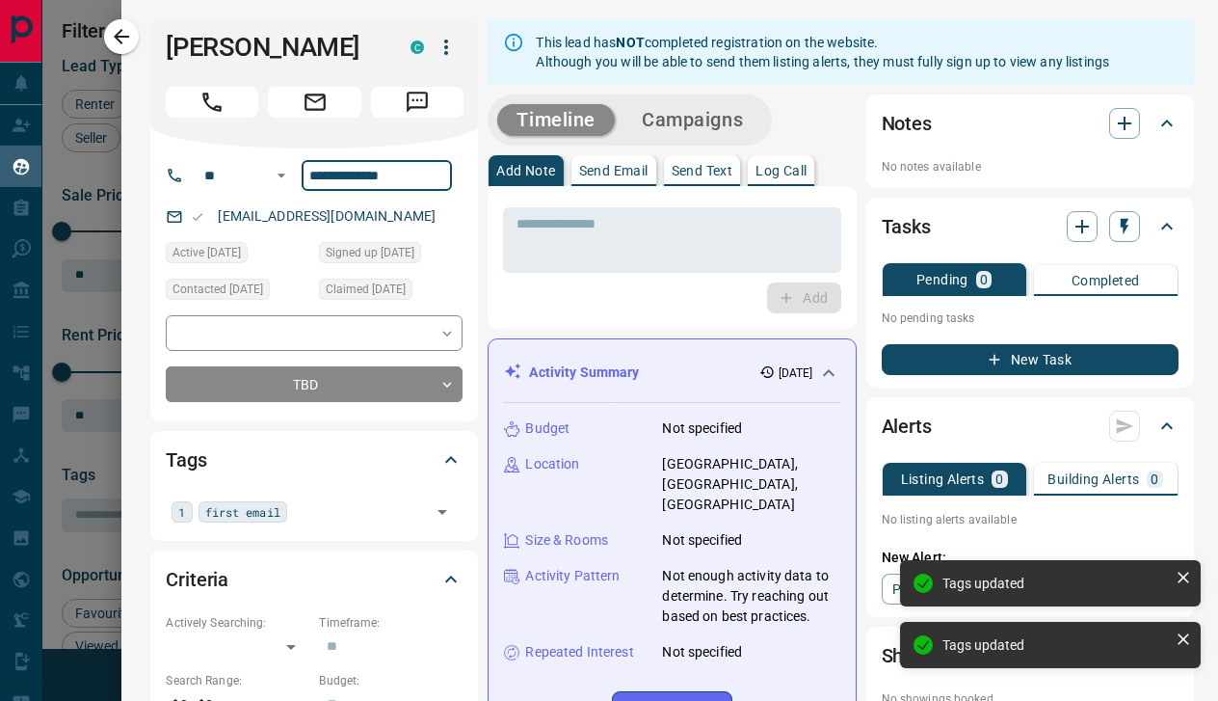
scroll to position [0, 0]
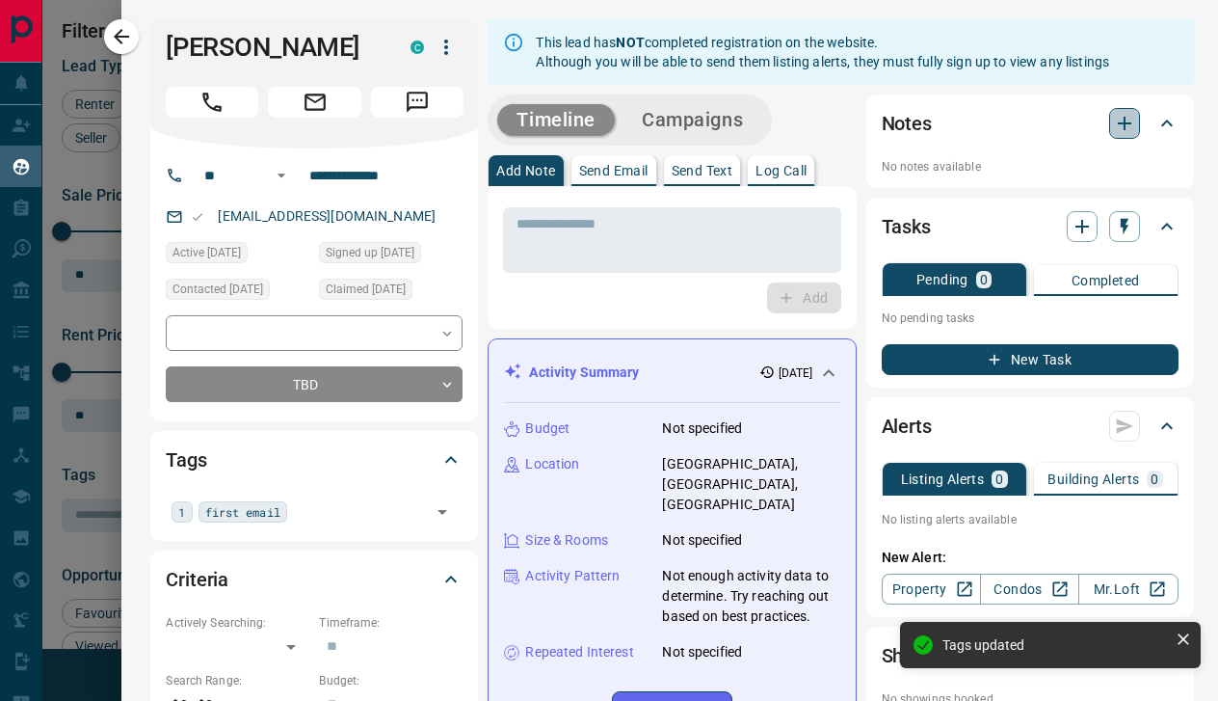
click at [1125, 123] on icon "button" at bounding box center [1124, 123] width 13 height 13
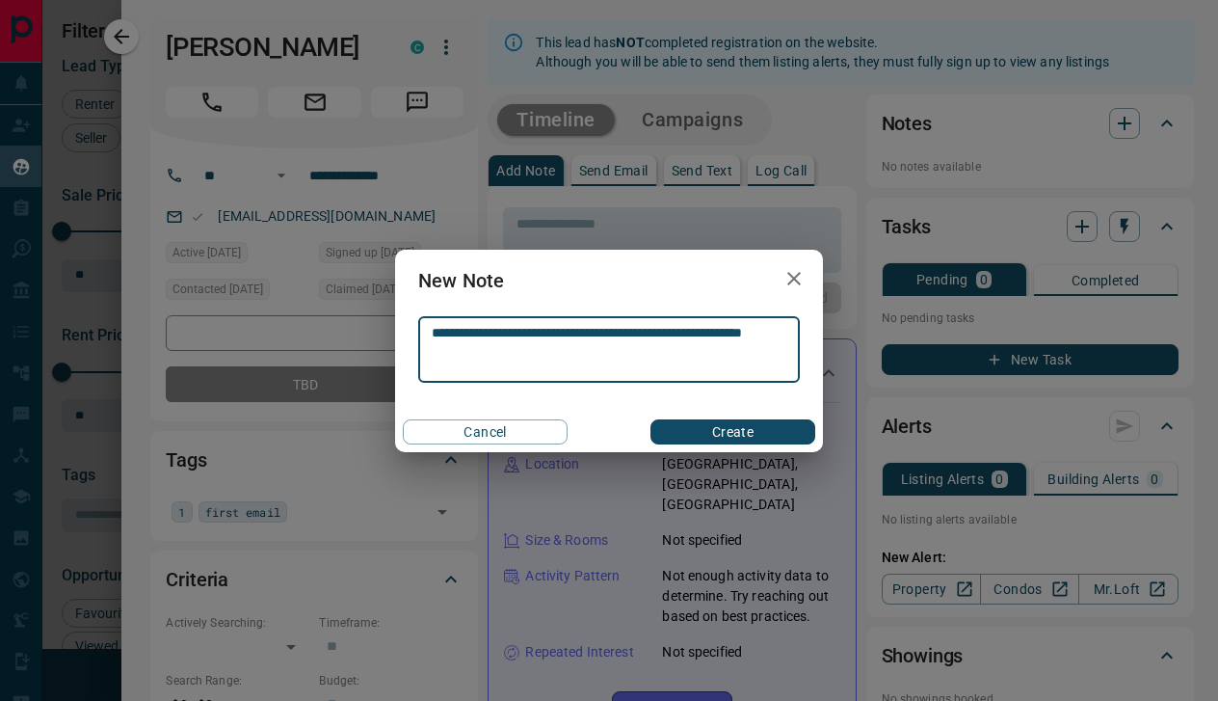
type textarea "**********"
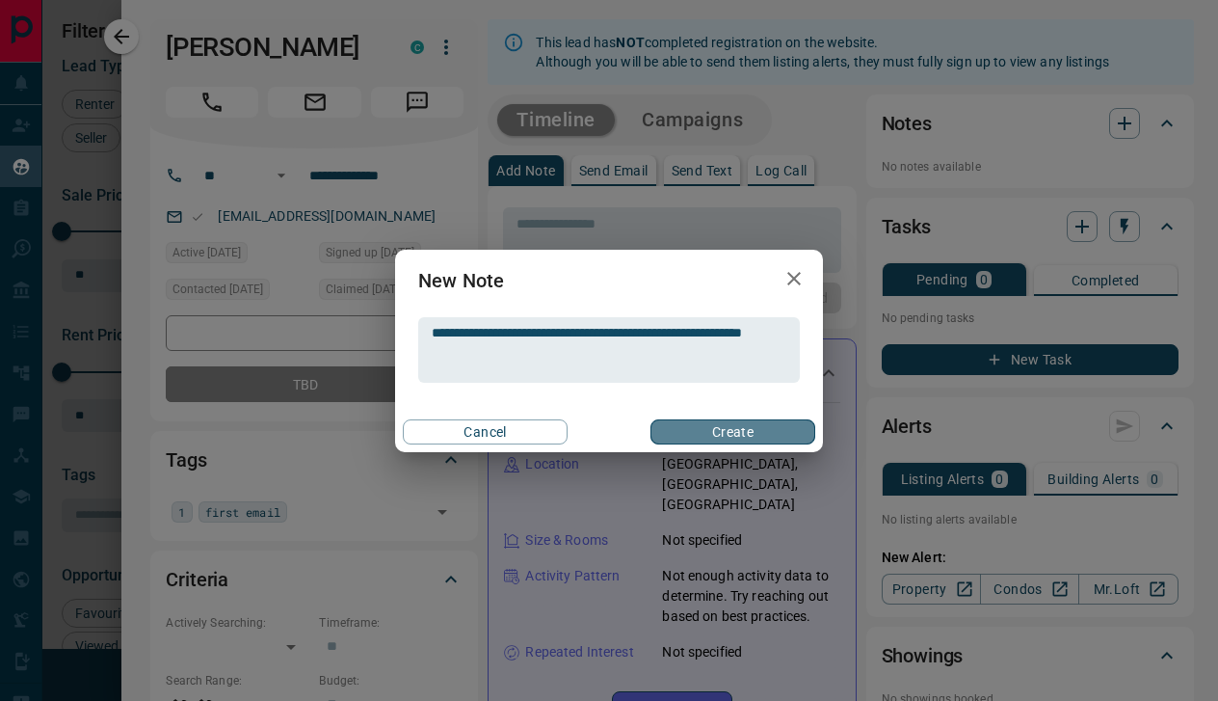
click at [725, 429] on button "Create" at bounding box center [733, 431] width 165 height 25
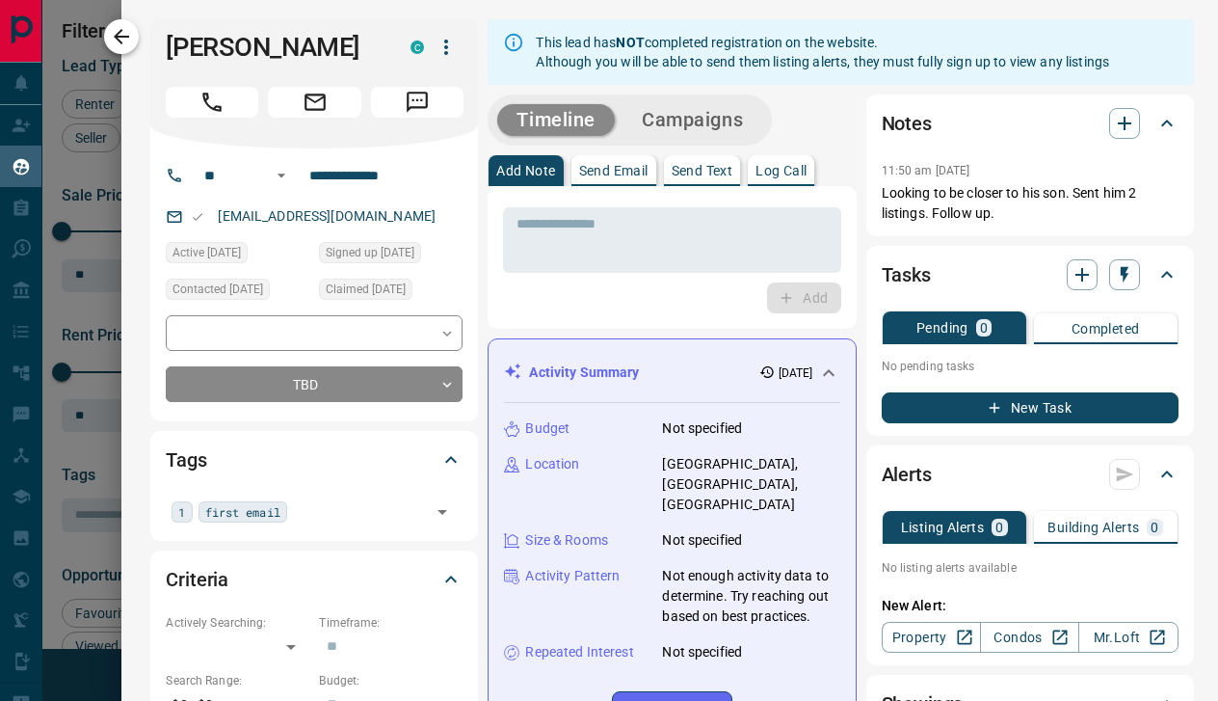
click at [129, 45] on icon "button" at bounding box center [121, 36] width 23 height 23
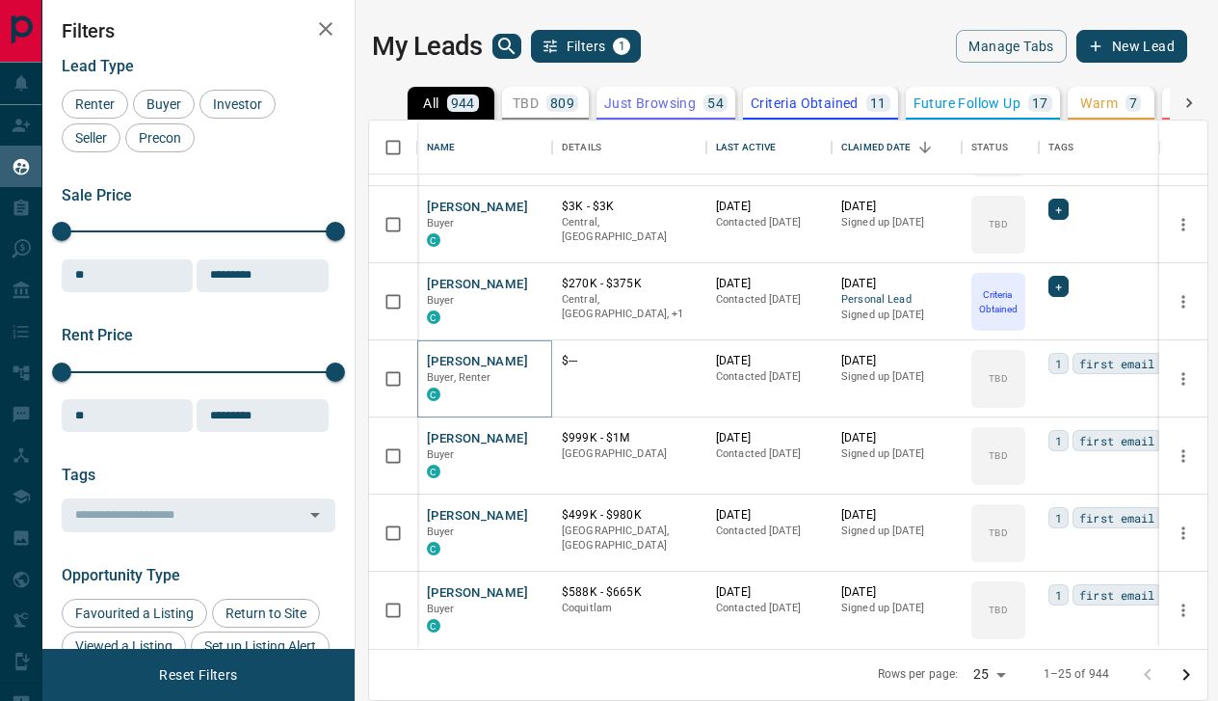
scroll to position [1, 0]
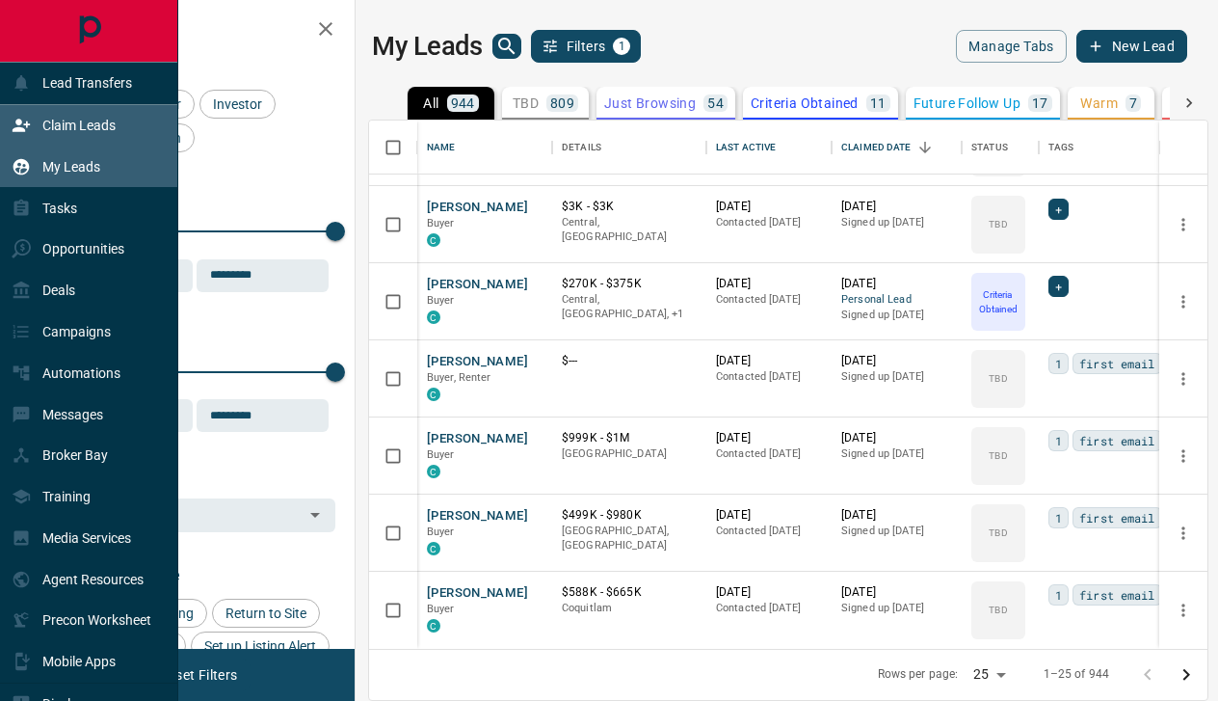
click at [56, 124] on p "Claim Leads" at bounding box center [78, 125] width 73 height 15
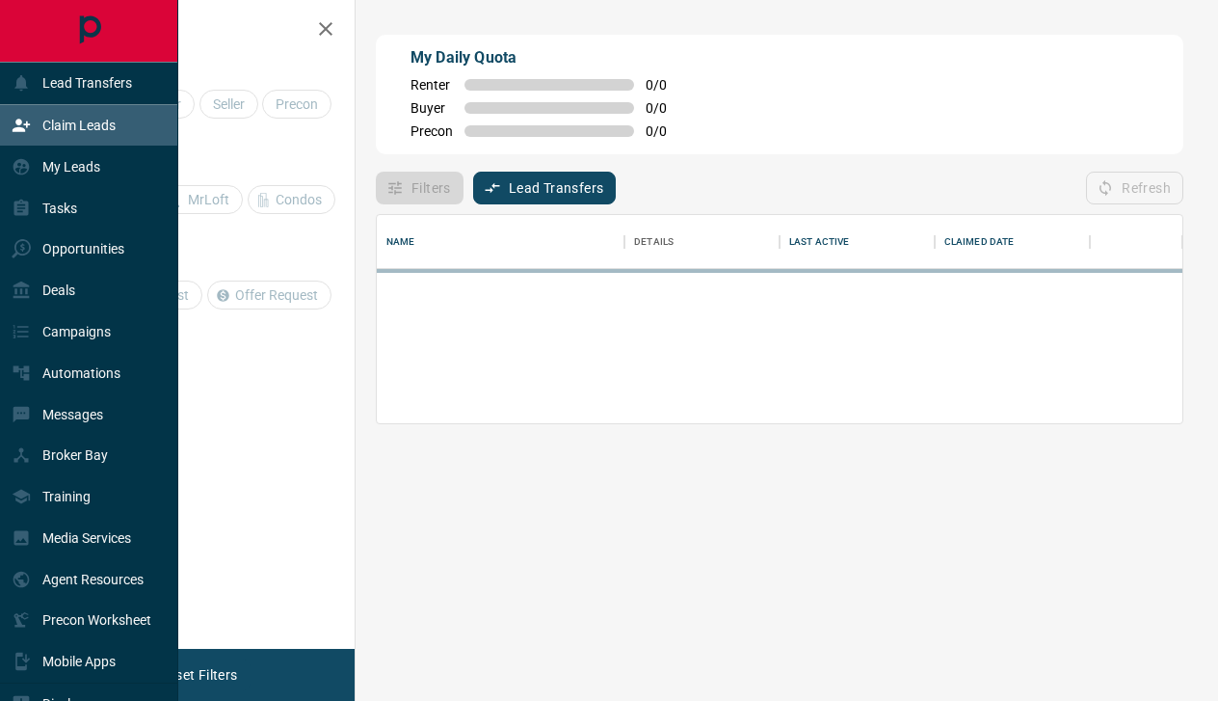
scroll to position [131, 806]
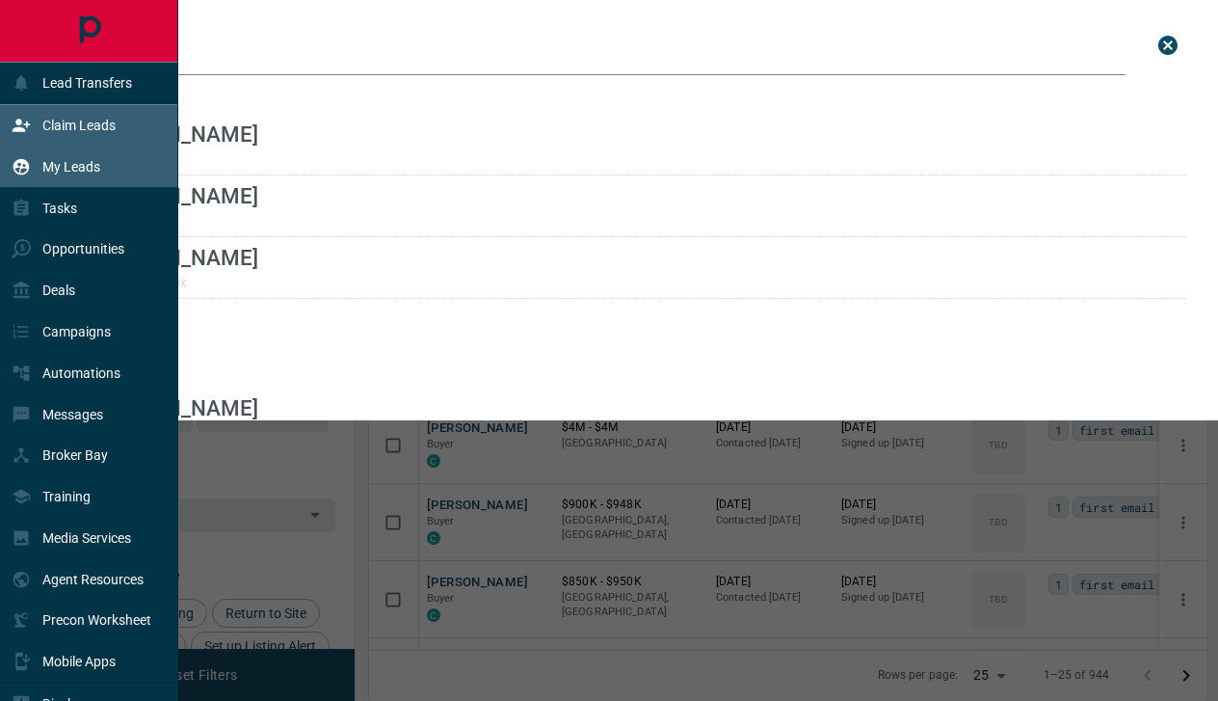
scroll to position [528, 838]
click at [69, 121] on p "Claim Leads" at bounding box center [78, 125] width 73 height 15
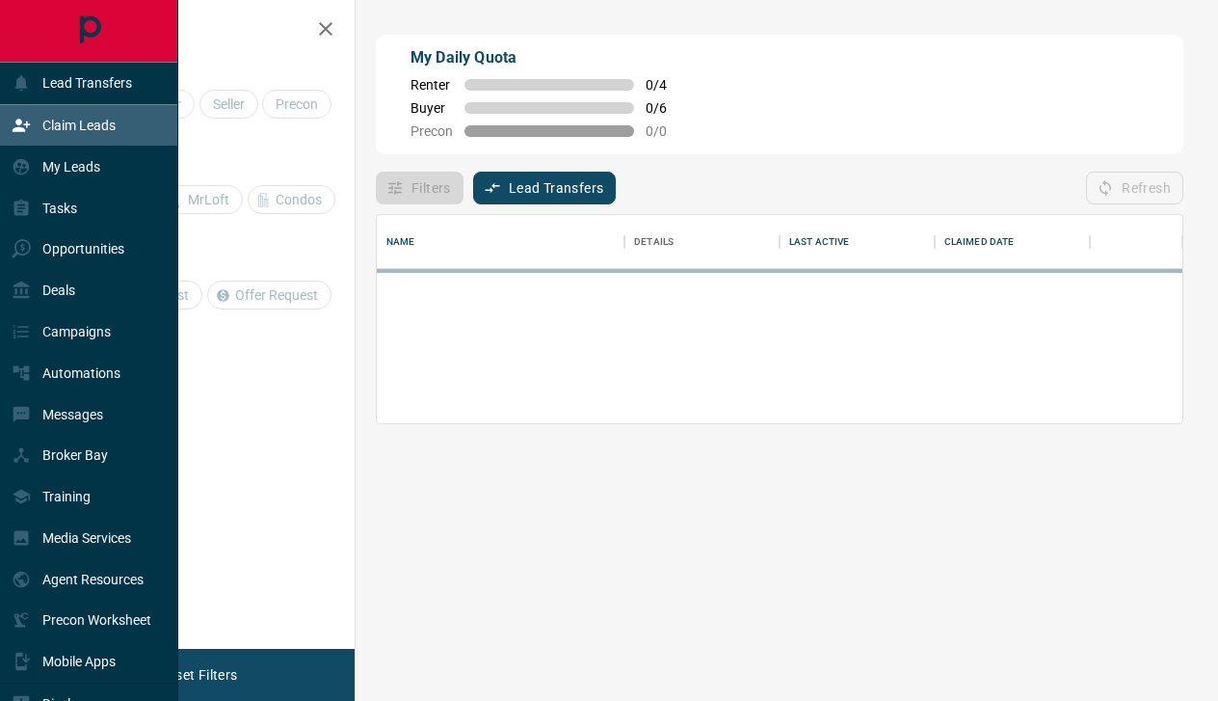
scroll to position [131, 806]
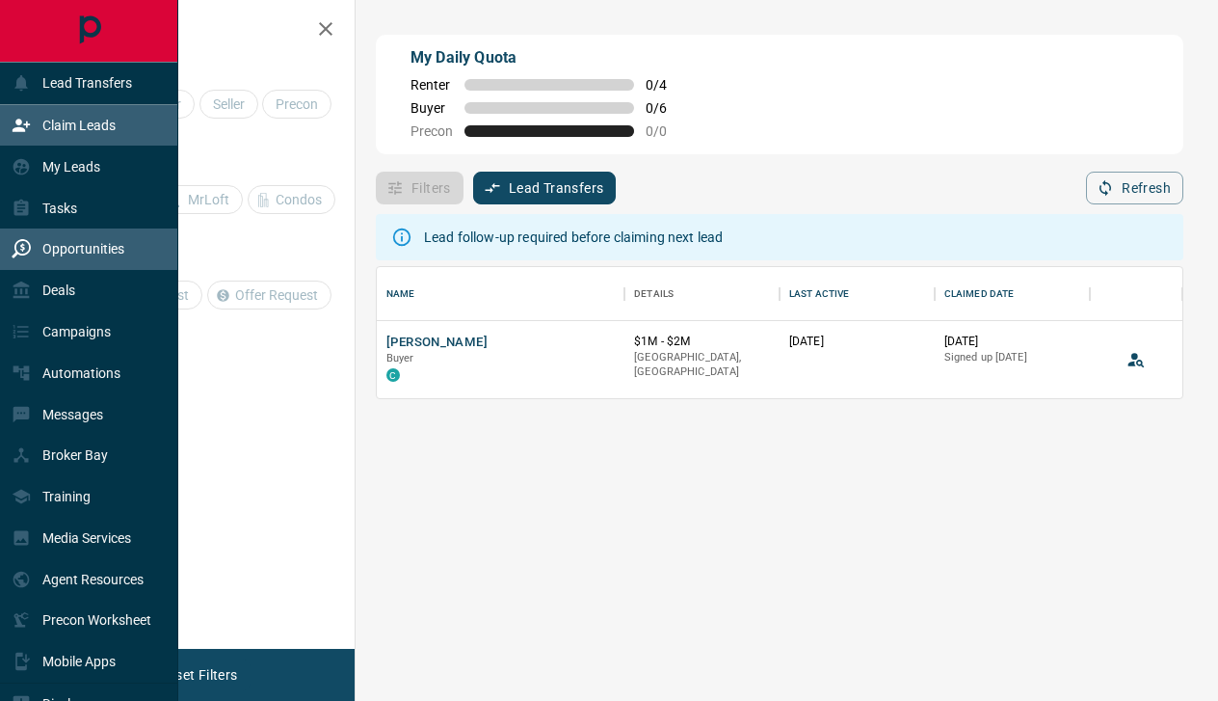
click at [84, 256] on p "Opportunities" at bounding box center [83, 248] width 82 height 15
